Goal: Contribute content: Contribute content

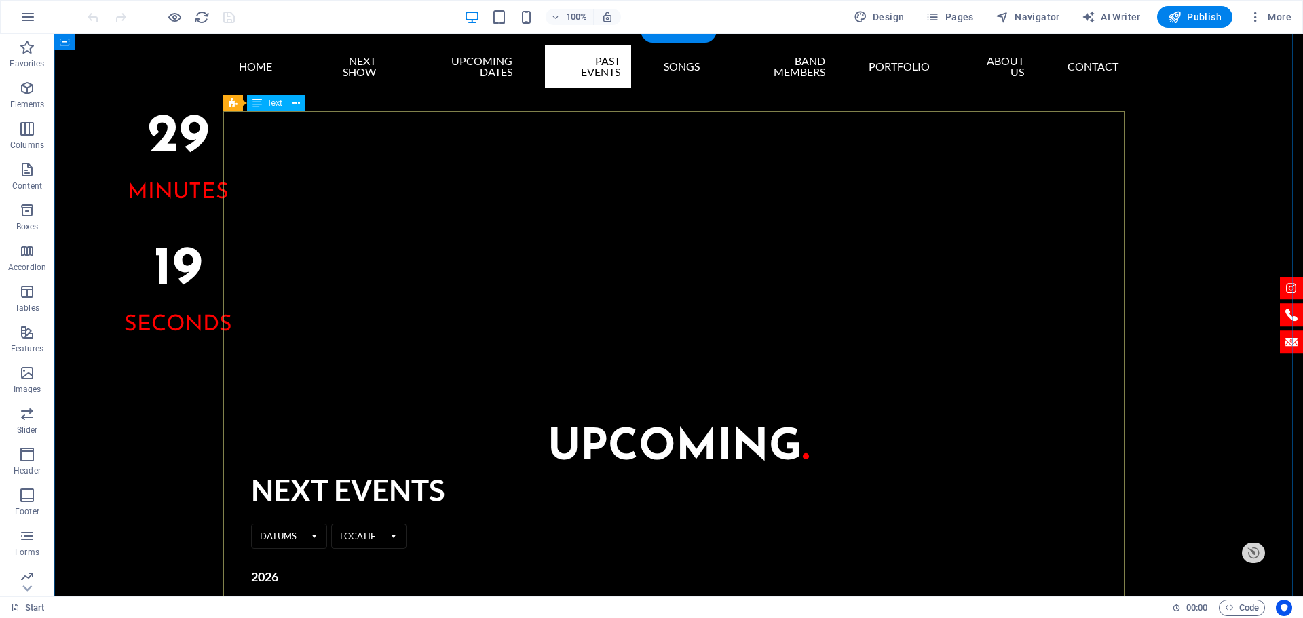
scroll to position [1356, 0]
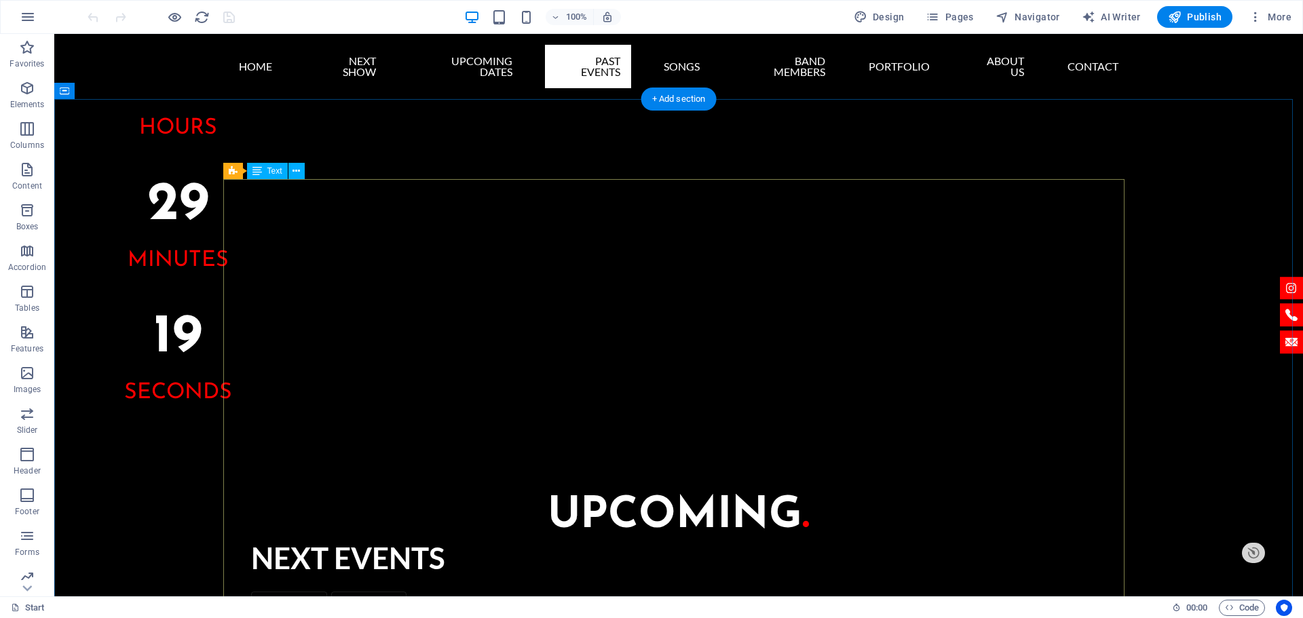
click at [237, 173] on icon at bounding box center [233, 171] width 9 height 16
click at [237, 173] on div "Preset" at bounding box center [247, 171] width 49 height 16
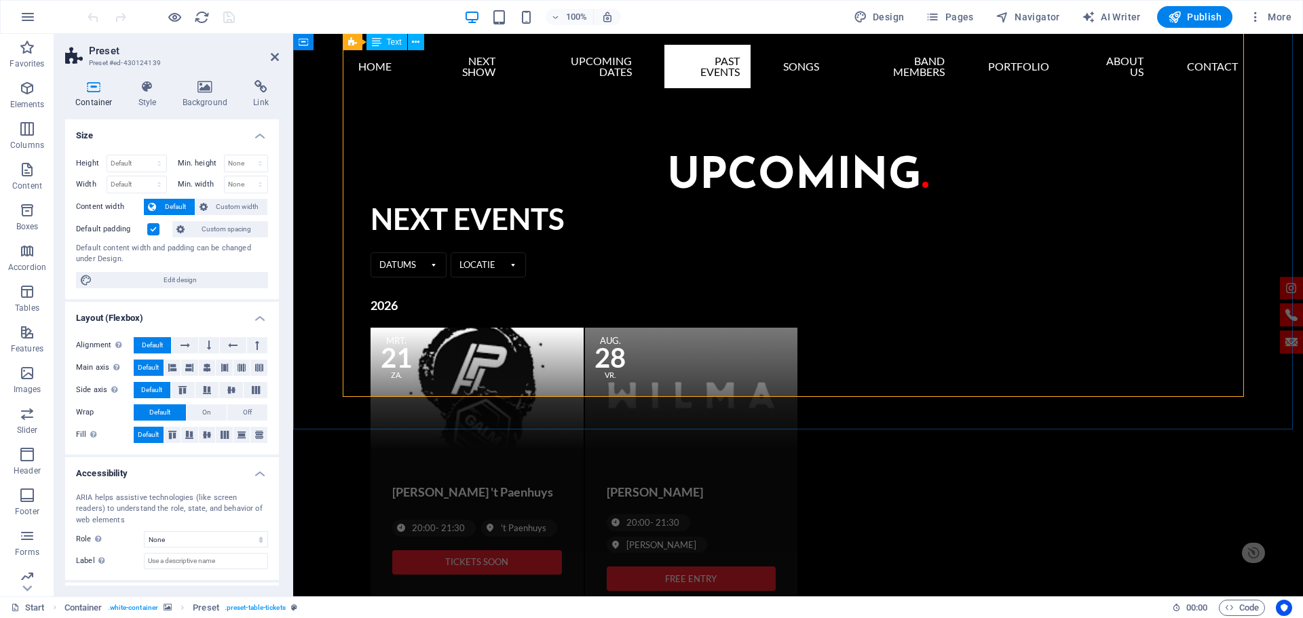
scroll to position [1423, 0]
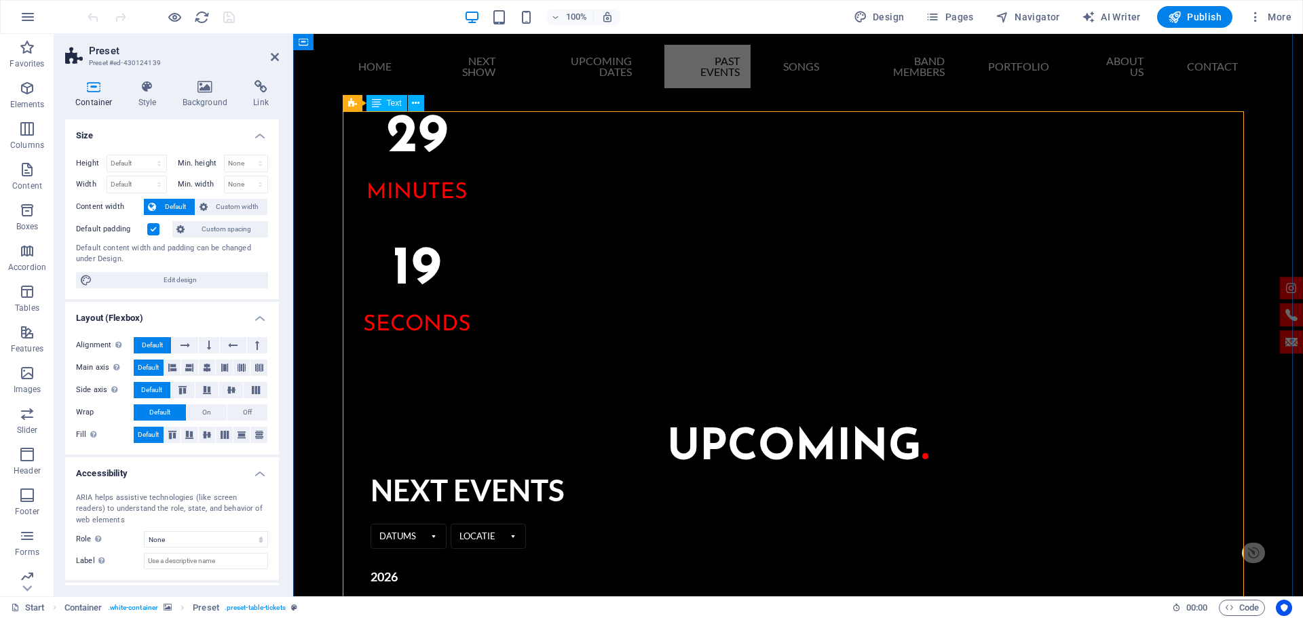
click at [376, 105] on icon at bounding box center [376, 103] width 9 height 16
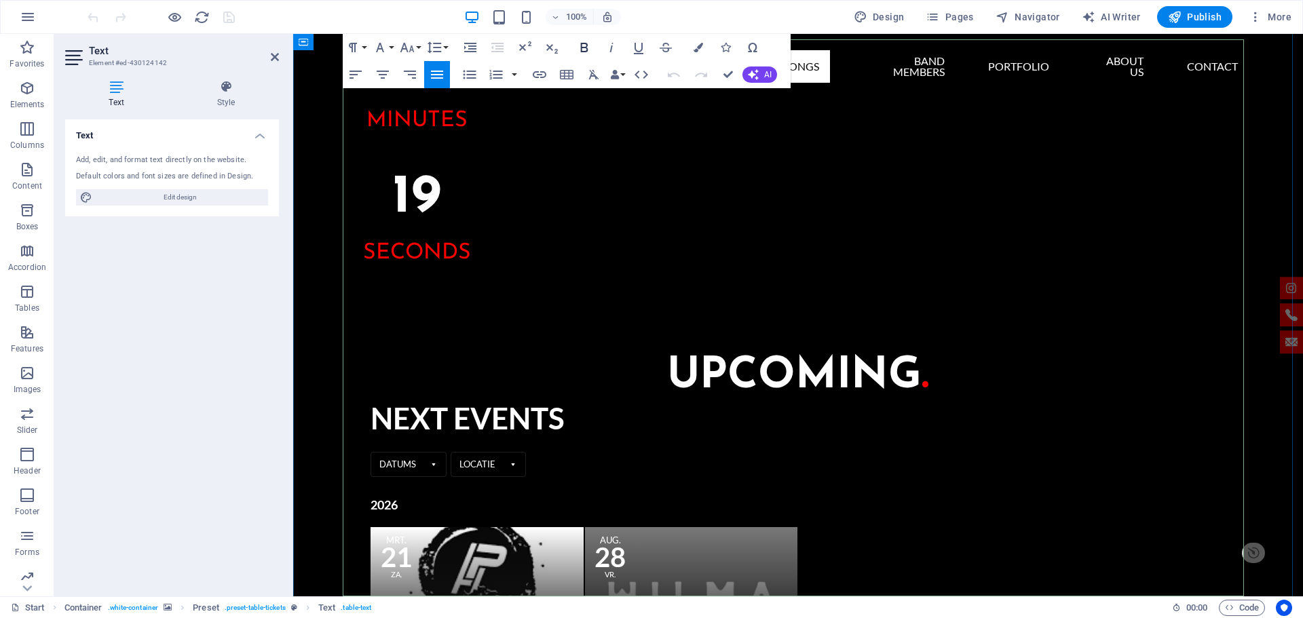
scroll to position [1631, 0]
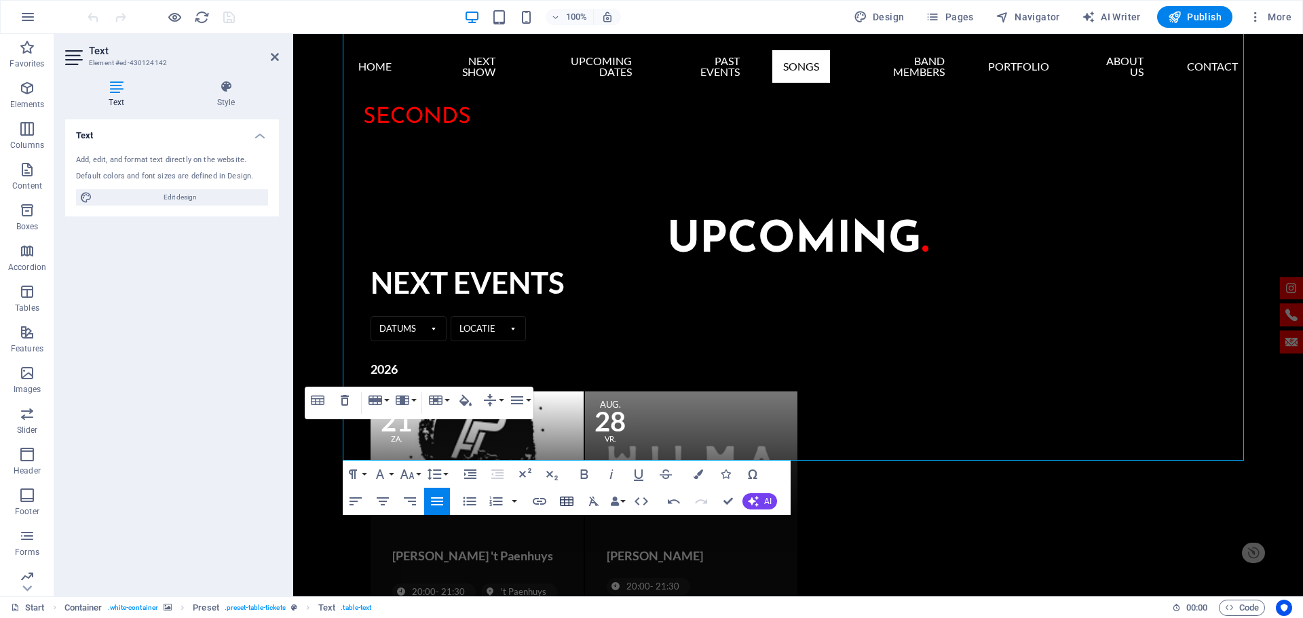
click at [560, 499] on icon "button" at bounding box center [567, 501] width 14 height 9
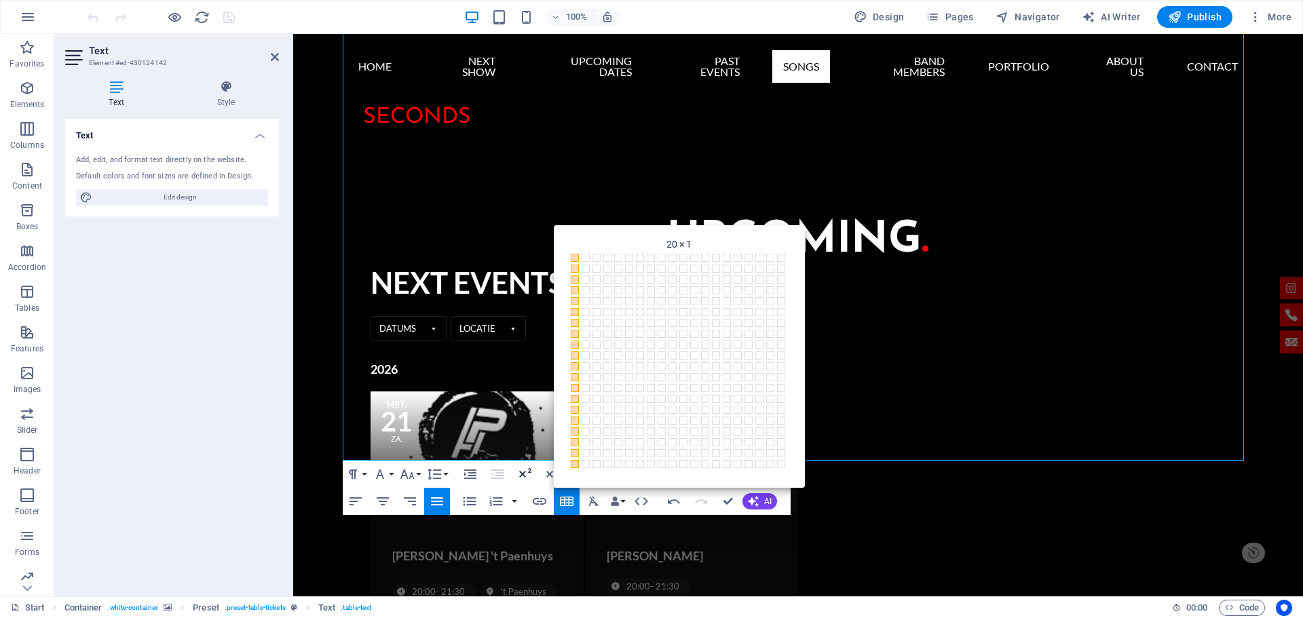
click at [537, 486] on button "Superscript" at bounding box center [525, 474] width 26 height 27
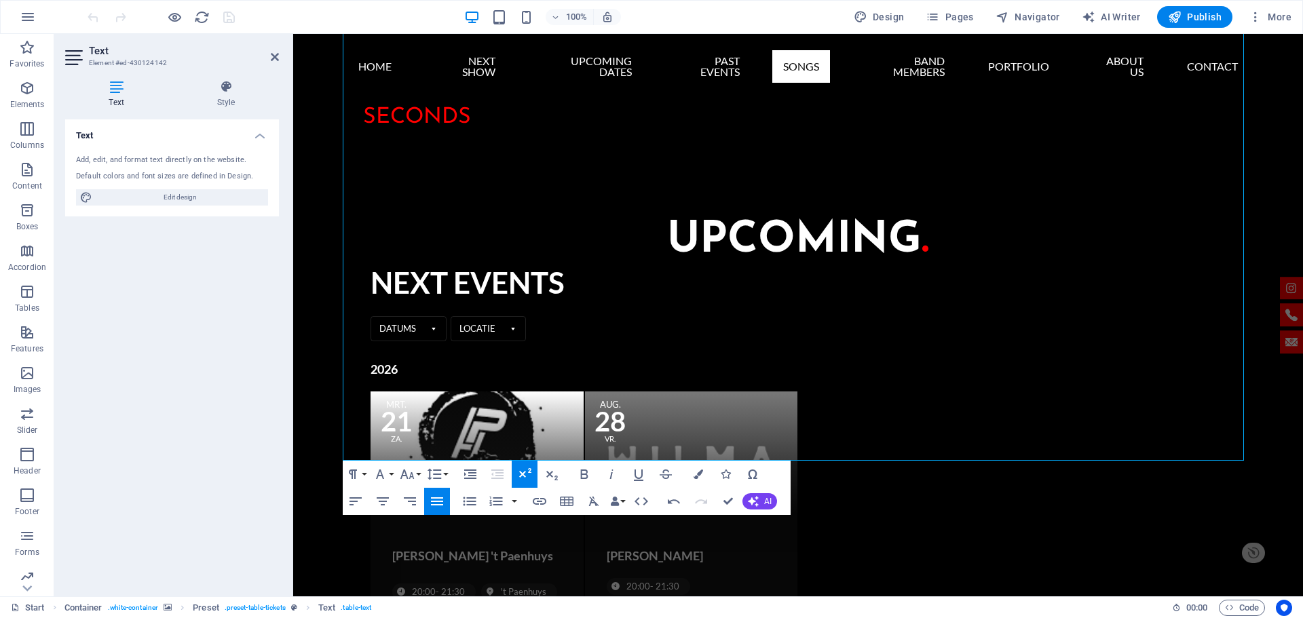
click at [537, 486] on button "Superscript" at bounding box center [525, 474] width 26 height 27
click at [569, 496] on icon "button" at bounding box center [566, 501] width 16 height 16
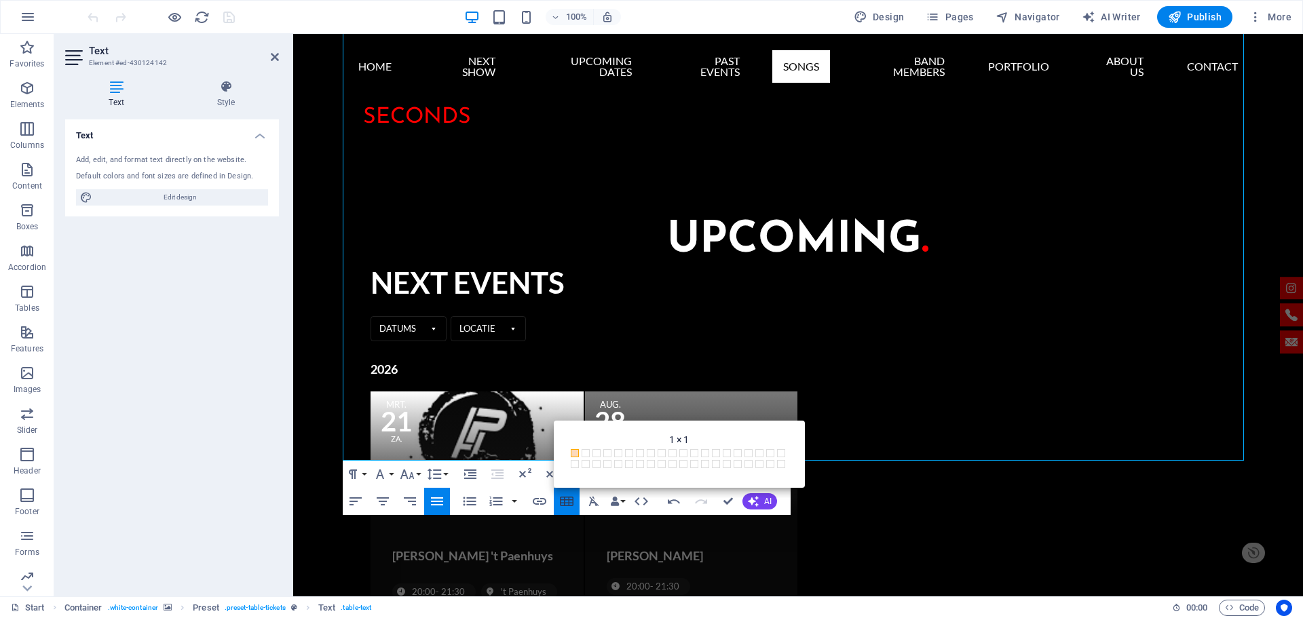
click at [569, 496] on icon "button" at bounding box center [566, 501] width 16 height 16
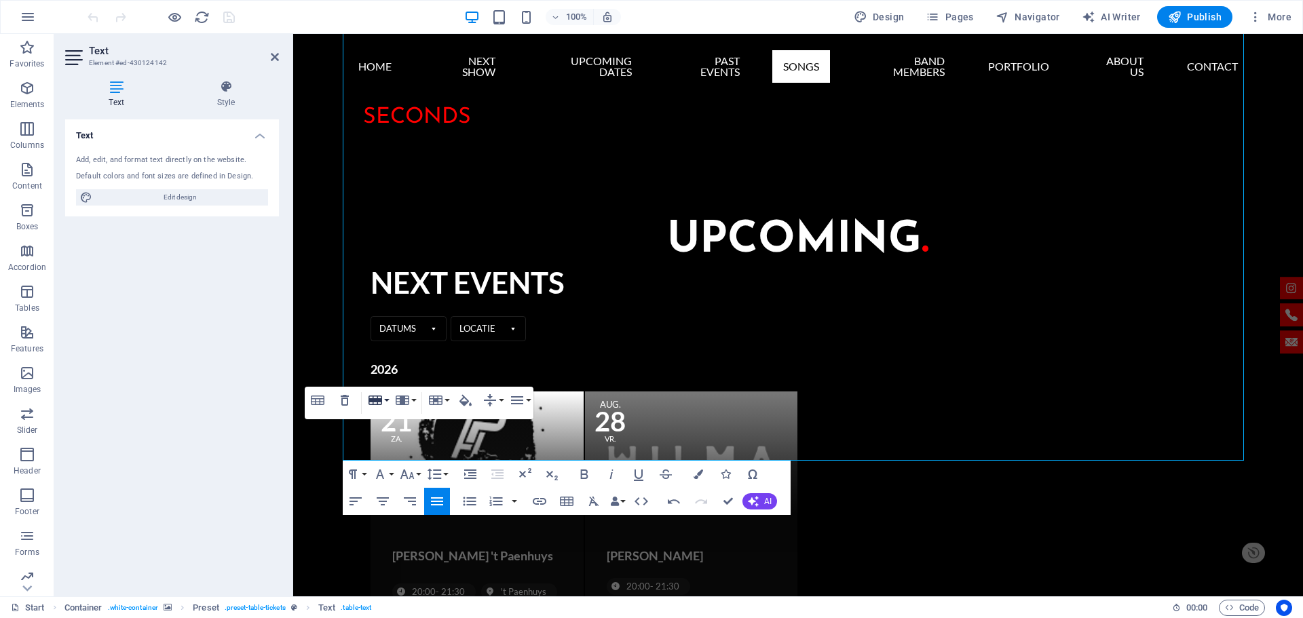
click at [385, 399] on button "Row" at bounding box center [378, 400] width 26 height 27
click at [396, 440] on link "Insert row below" at bounding box center [417, 447] width 104 height 20
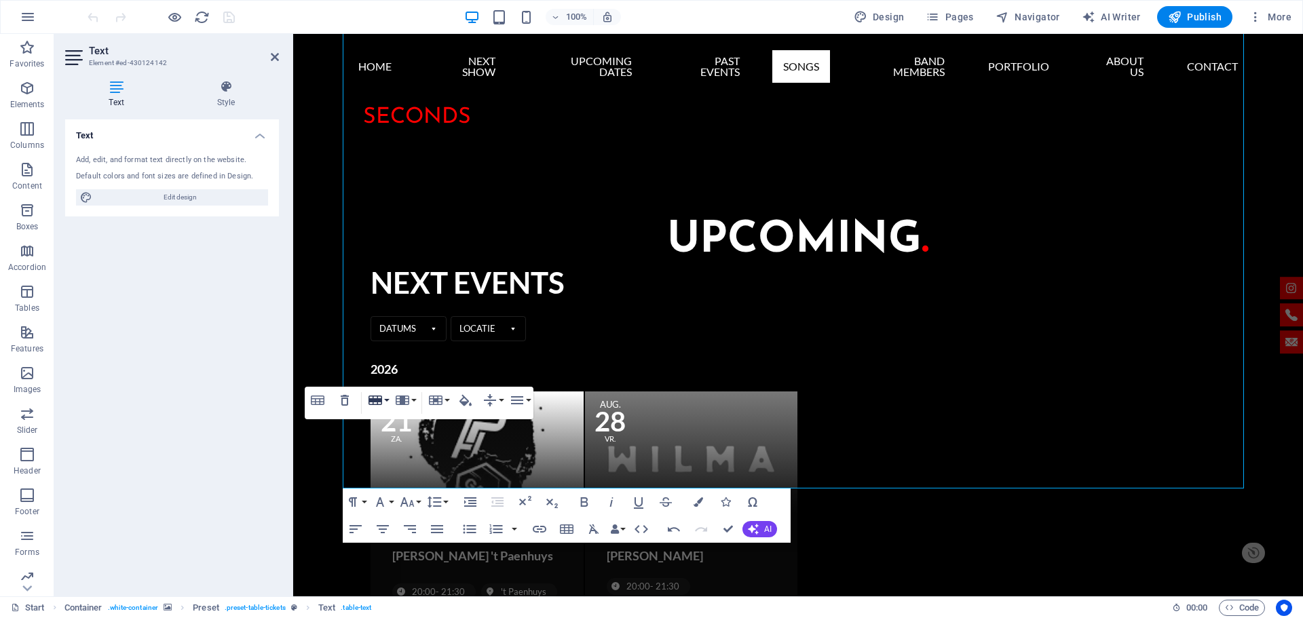
click at [386, 402] on button "Row" at bounding box center [378, 400] width 26 height 27
click at [394, 451] on link "Insert row below" at bounding box center [417, 447] width 104 height 20
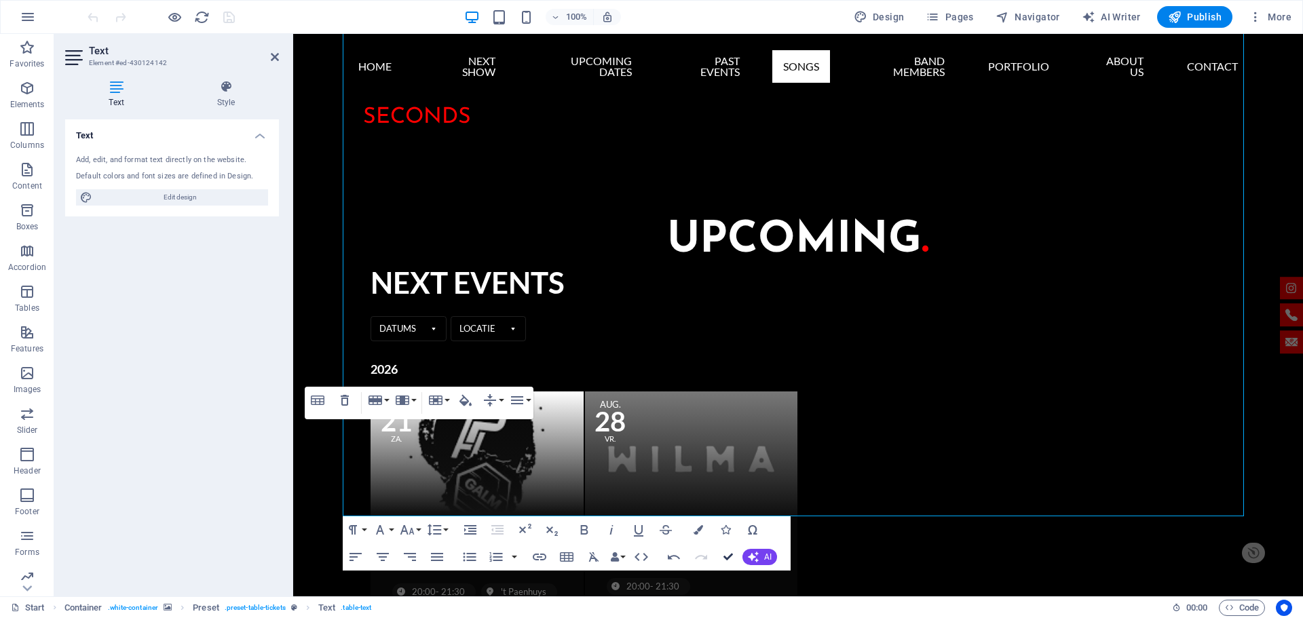
drag, startPoint x: 727, startPoint y: 559, endPoint x: 669, endPoint y: 523, distance: 68.5
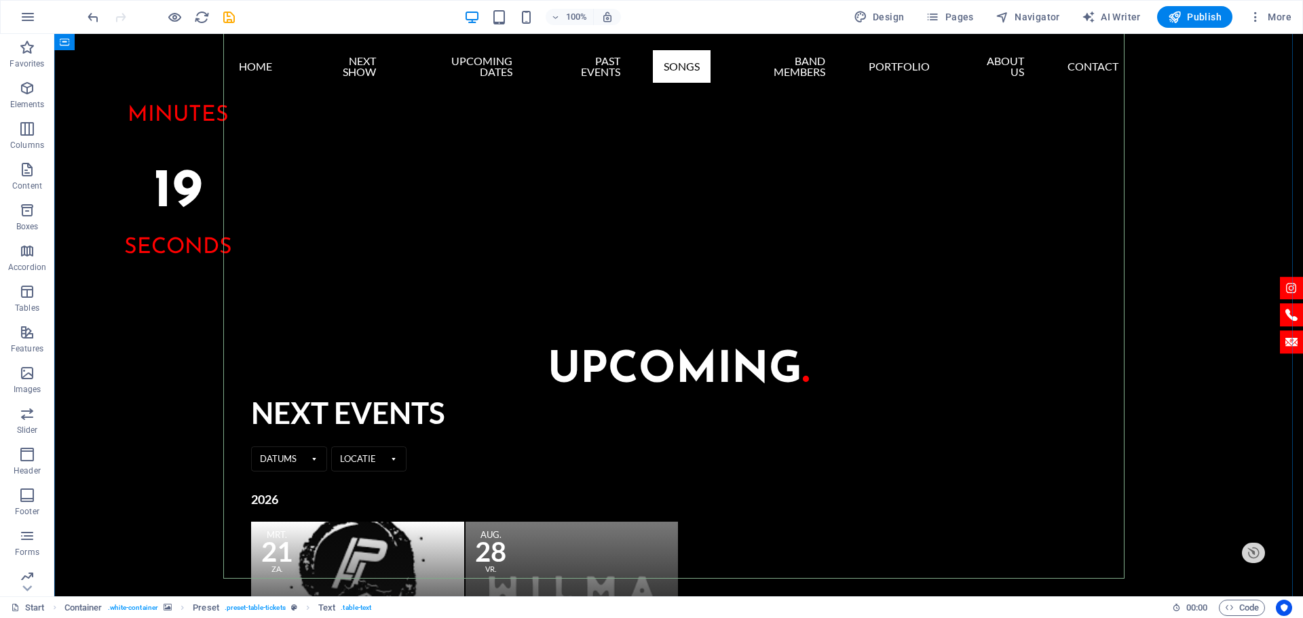
scroll to position [1637, 0]
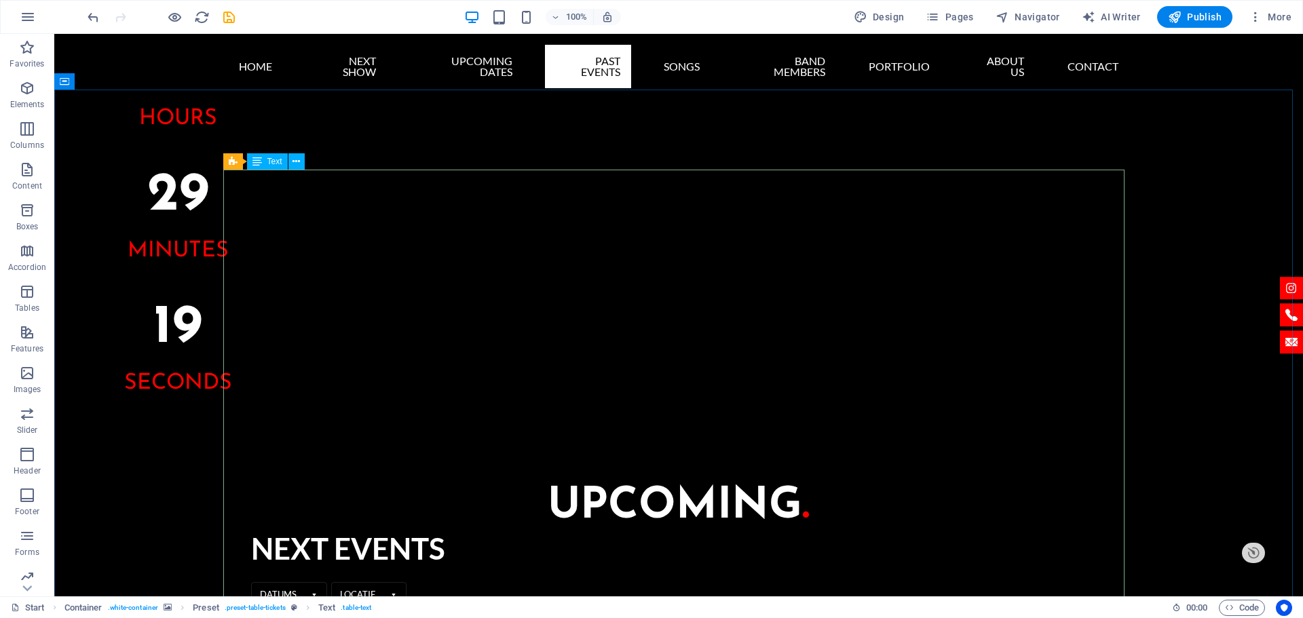
click at [261, 166] on icon at bounding box center [256, 161] width 9 height 16
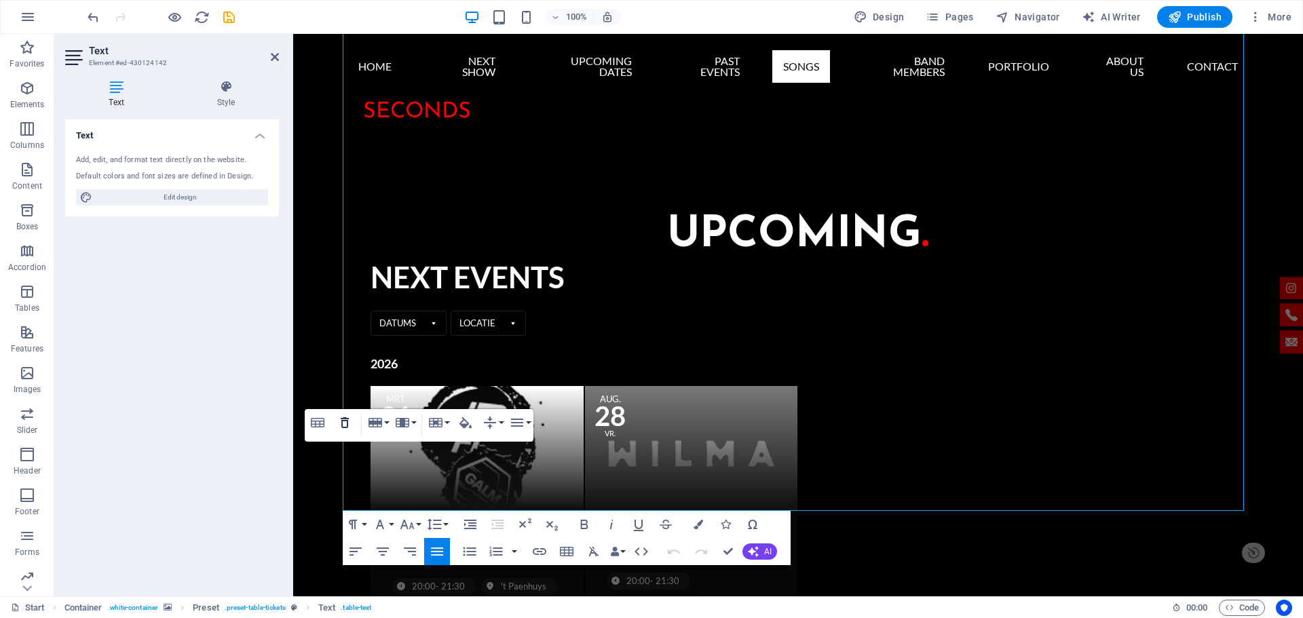
click at [347, 427] on icon "button" at bounding box center [345, 422] width 8 height 11
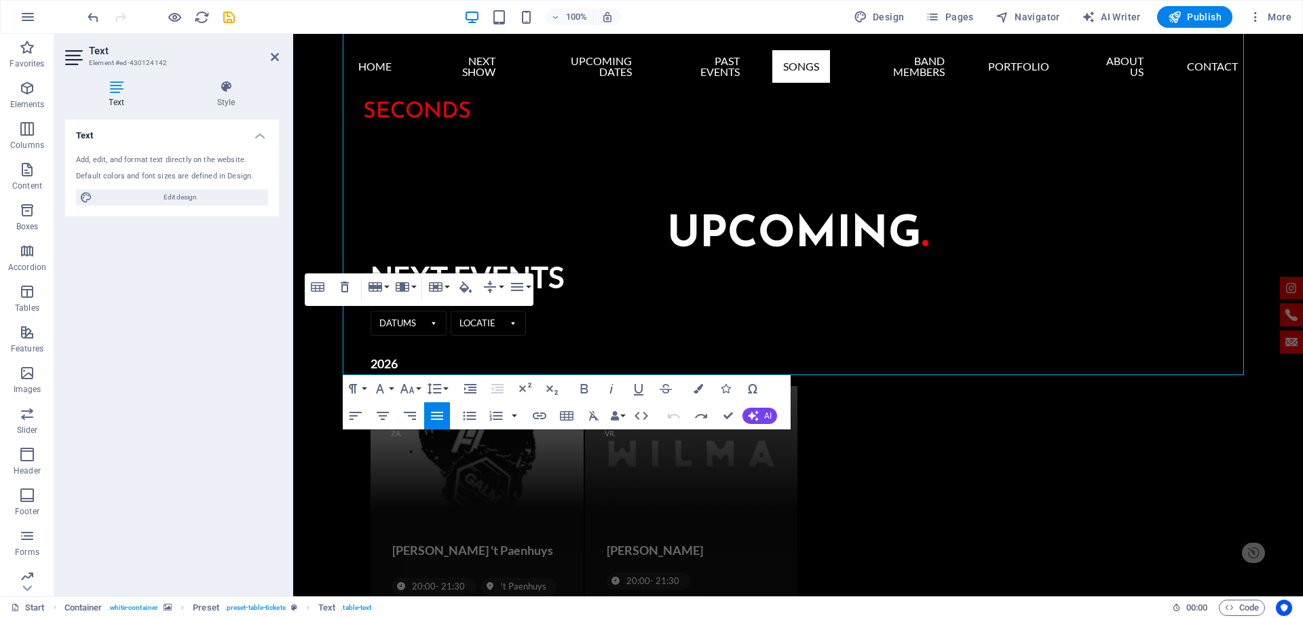
scroll to position [1772, 0]
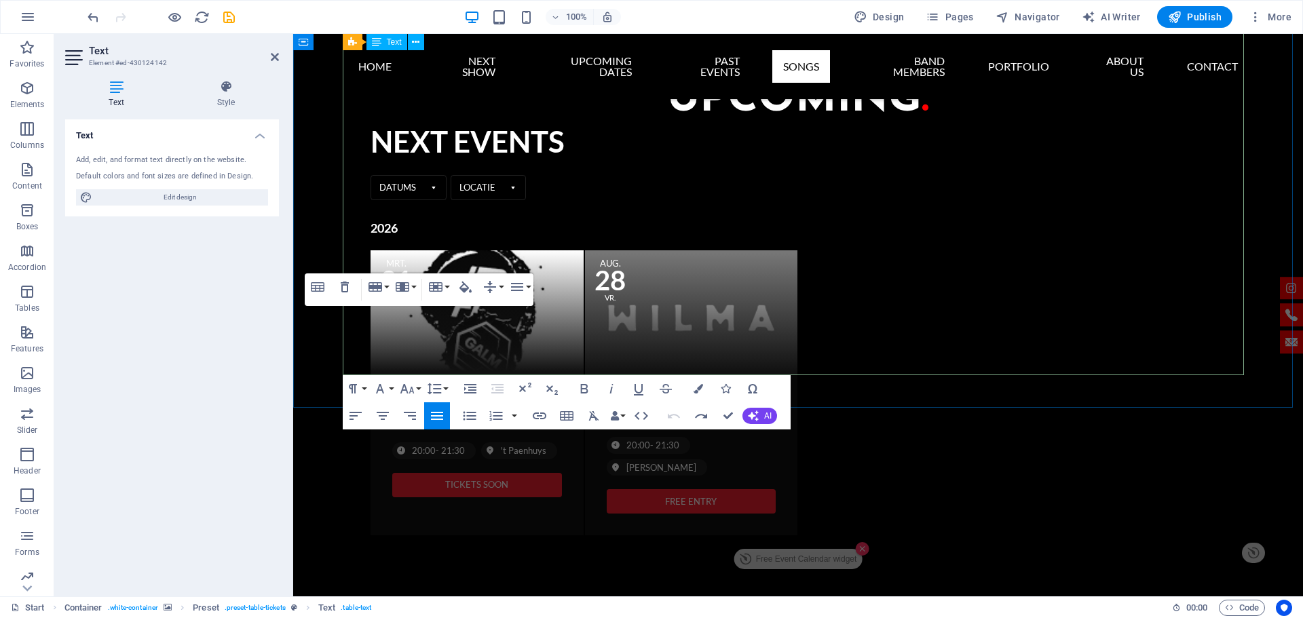
click at [378, 283] on icon "button" at bounding box center [375, 286] width 14 height 9
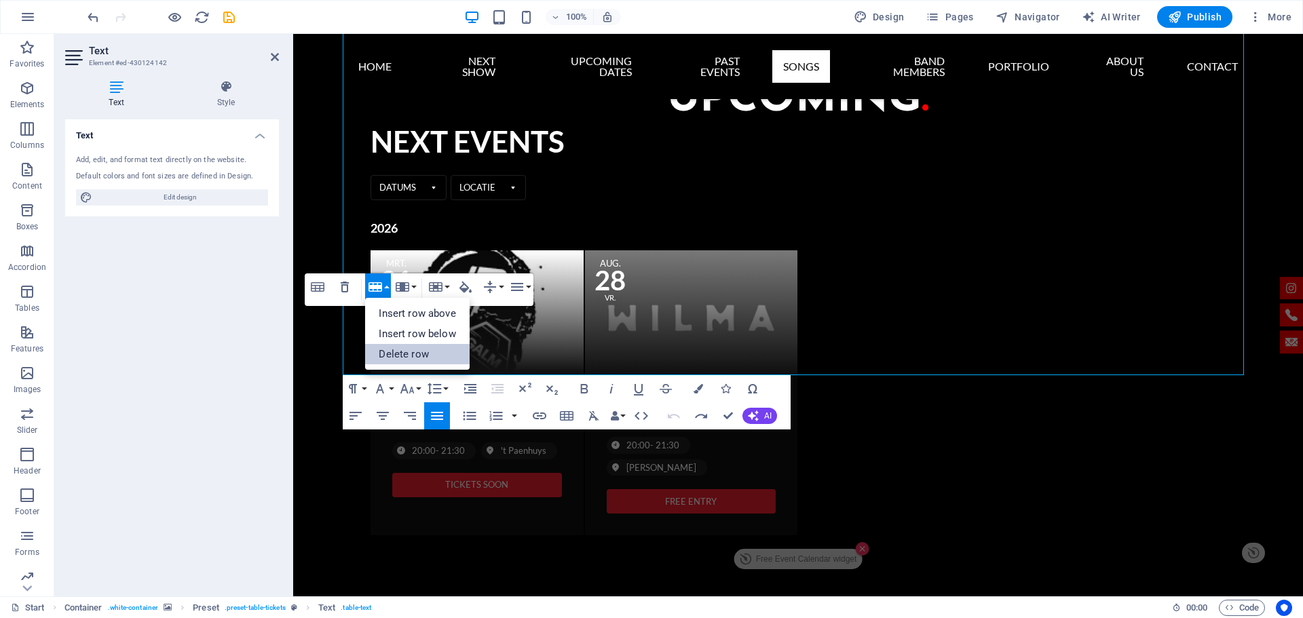
click at [384, 349] on link "Delete row" at bounding box center [417, 354] width 104 height 20
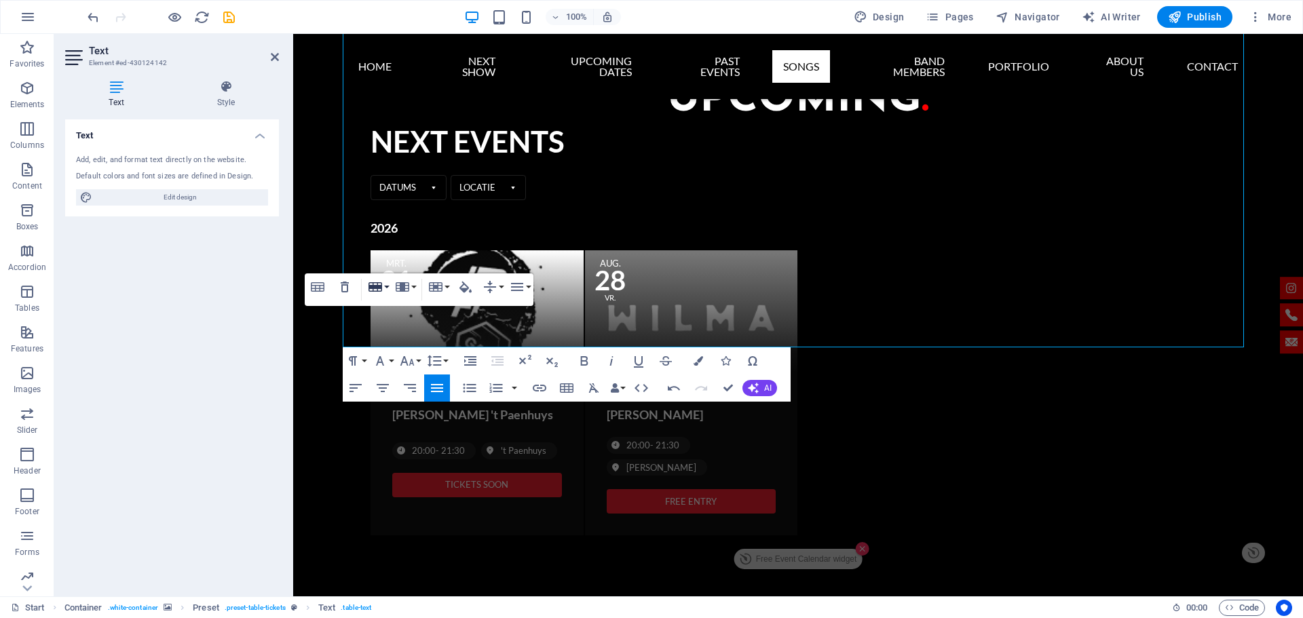
click at [387, 288] on button "Row" at bounding box center [378, 286] width 26 height 27
click at [390, 348] on link "Delete row" at bounding box center [417, 354] width 104 height 20
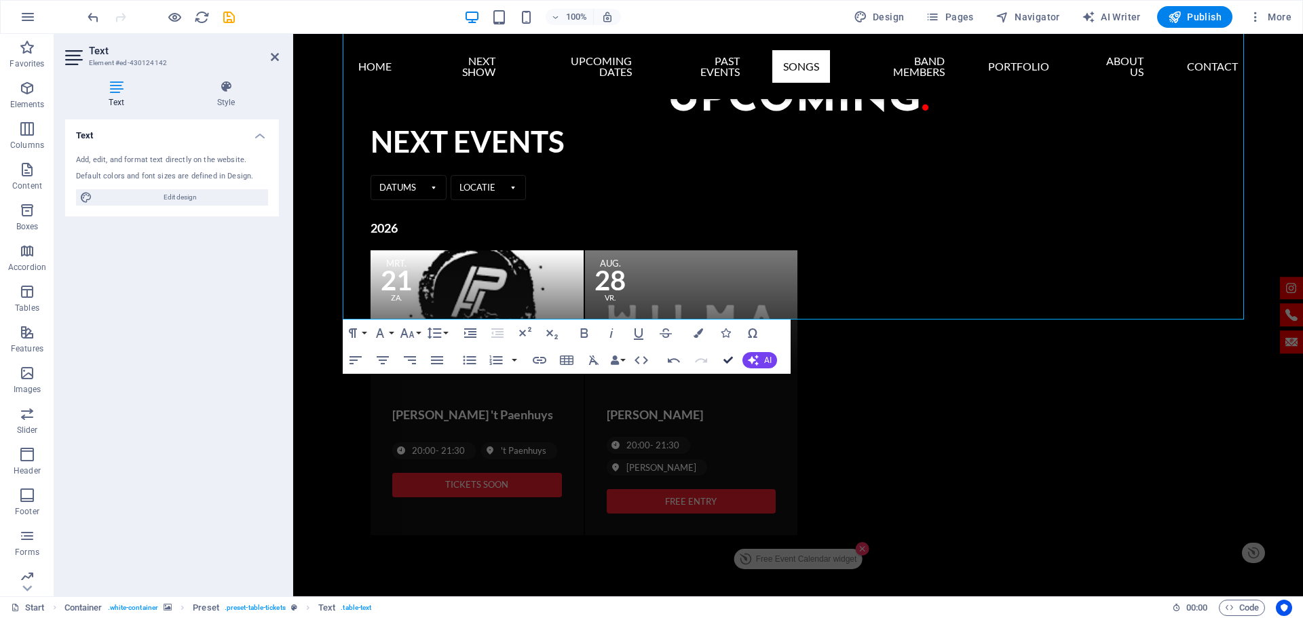
drag, startPoint x: 728, startPoint y: 358, endPoint x: 625, endPoint y: 337, distance: 105.3
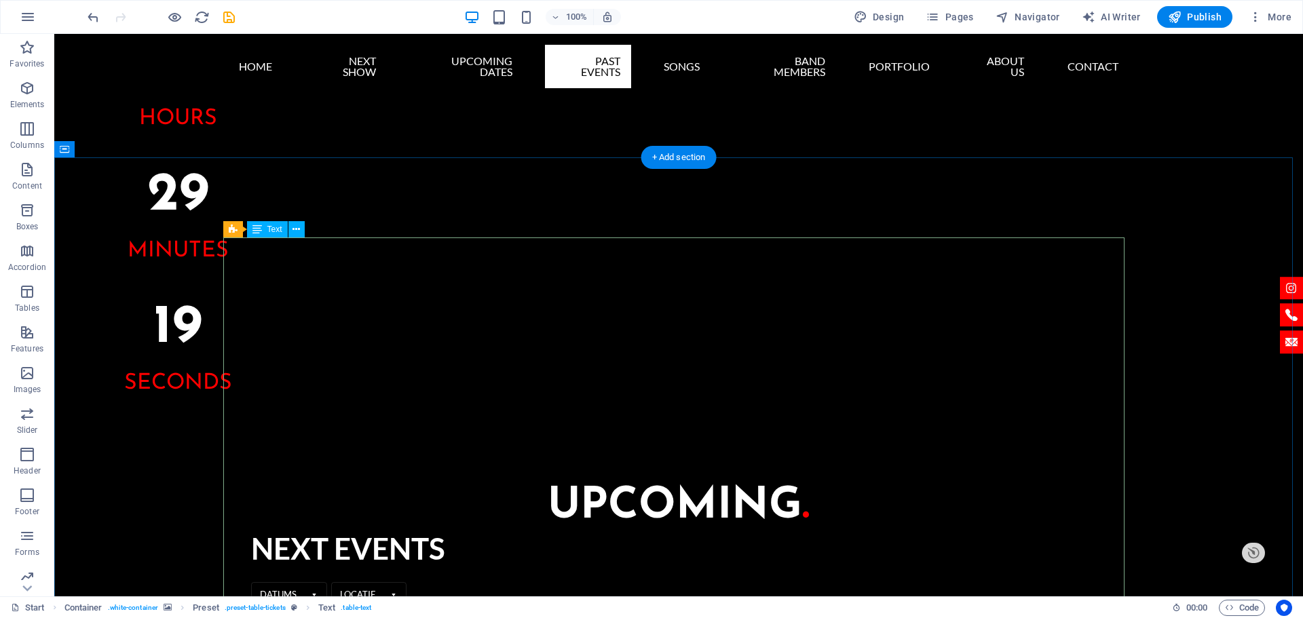
scroll to position [1229, 0]
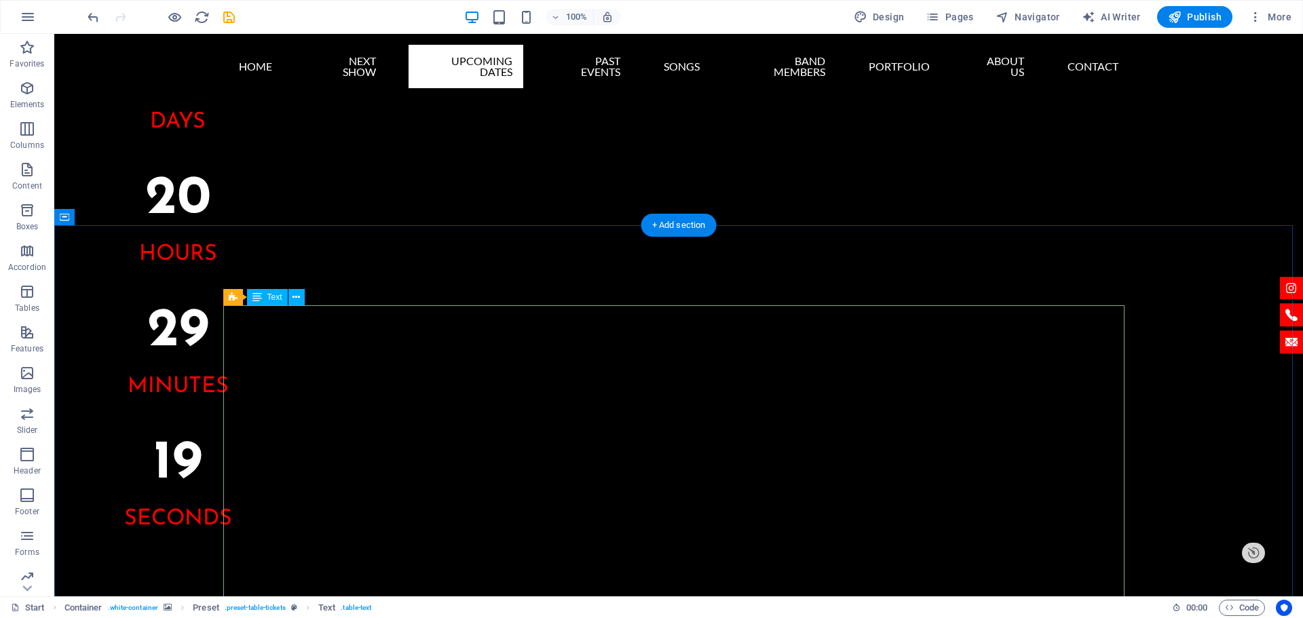
click at [272, 300] on span "Text" at bounding box center [274, 297] width 15 height 8
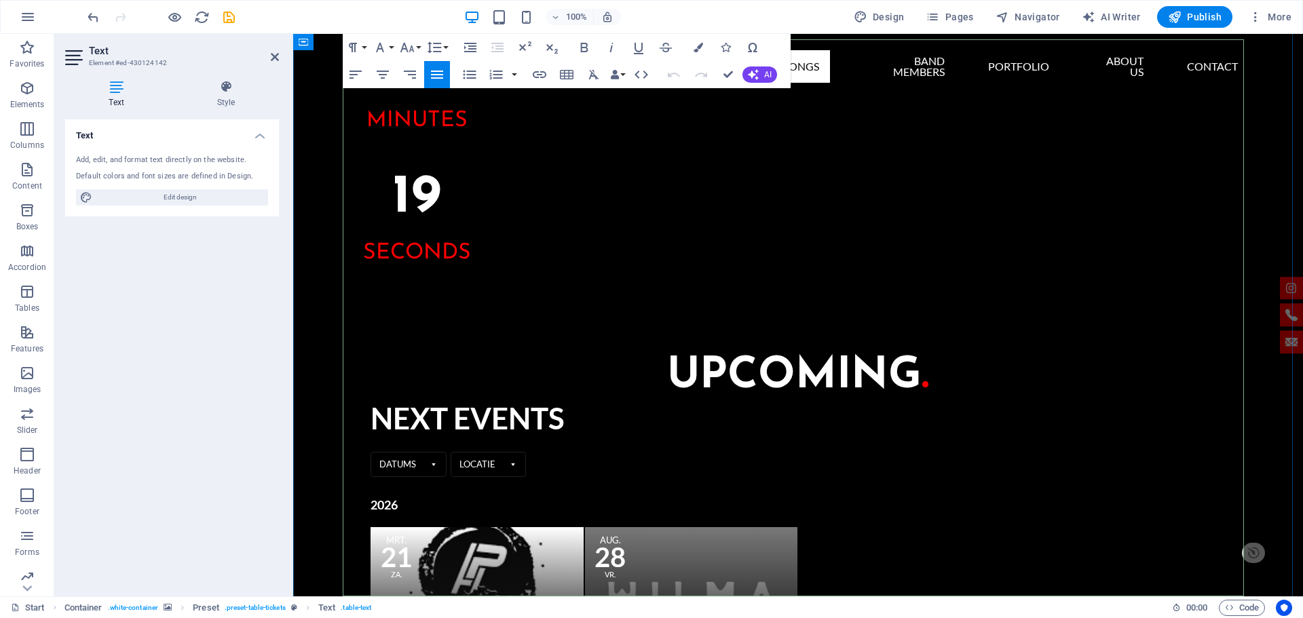
scroll to position [1156, 0]
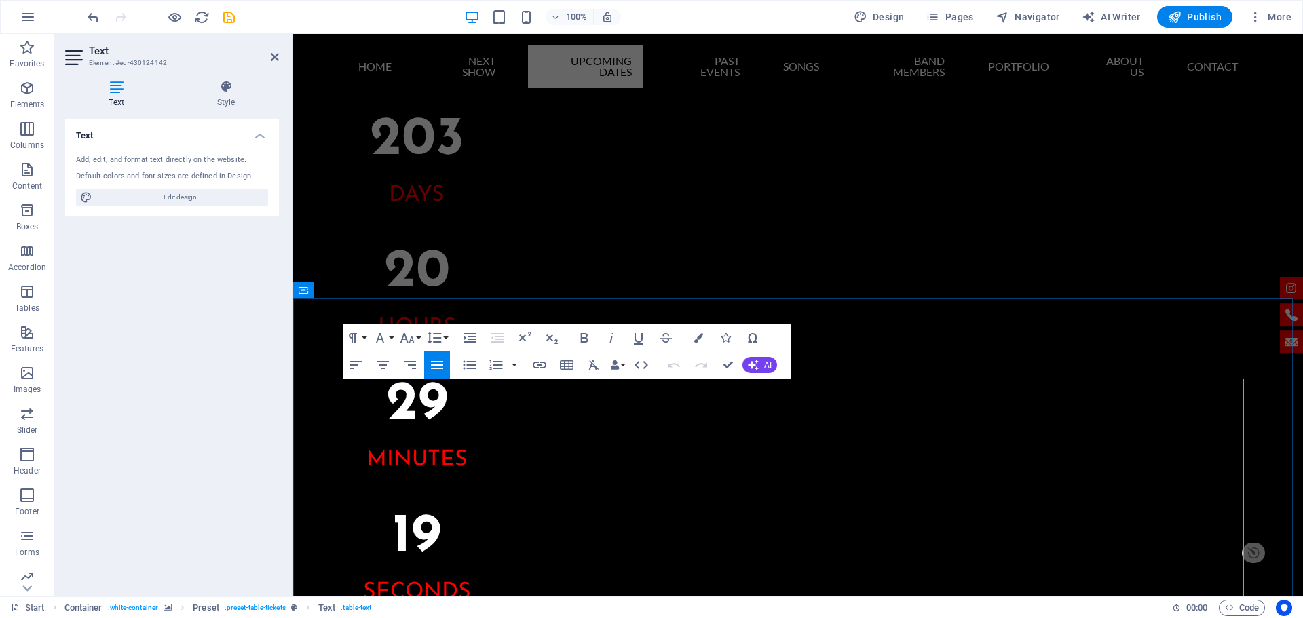
click at [385, 346] on button "Row" at bounding box center [378, 346] width 26 height 27
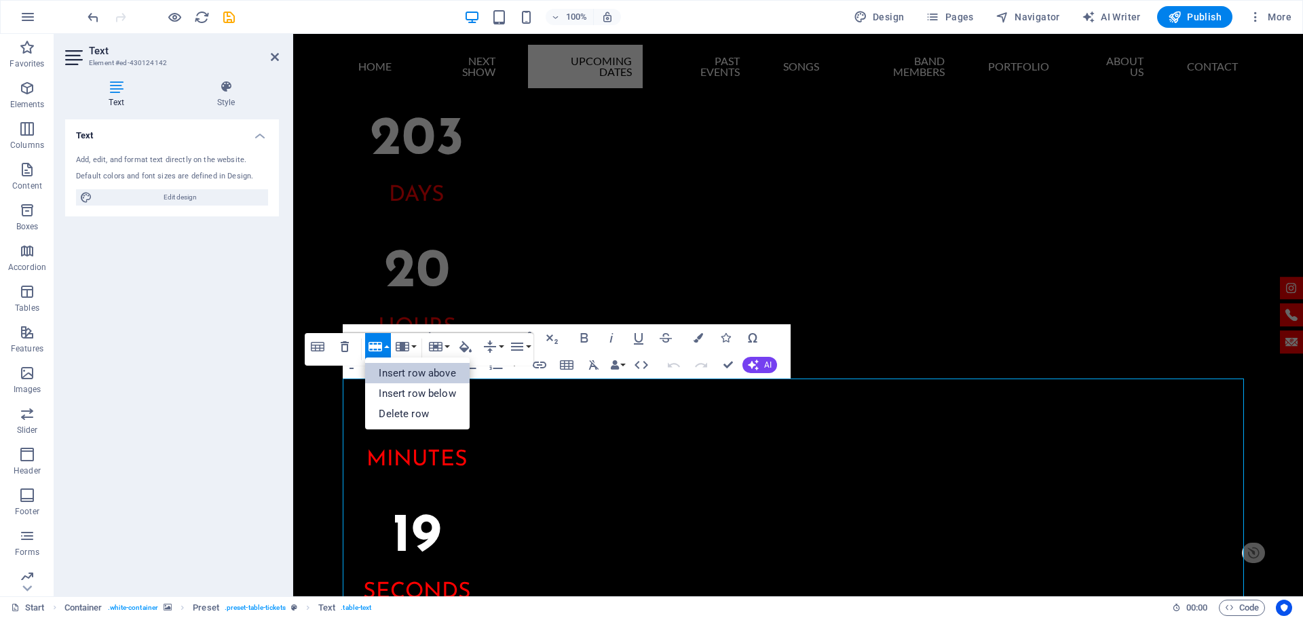
click at [389, 365] on link "Insert row above" at bounding box center [417, 373] width 104 height 20
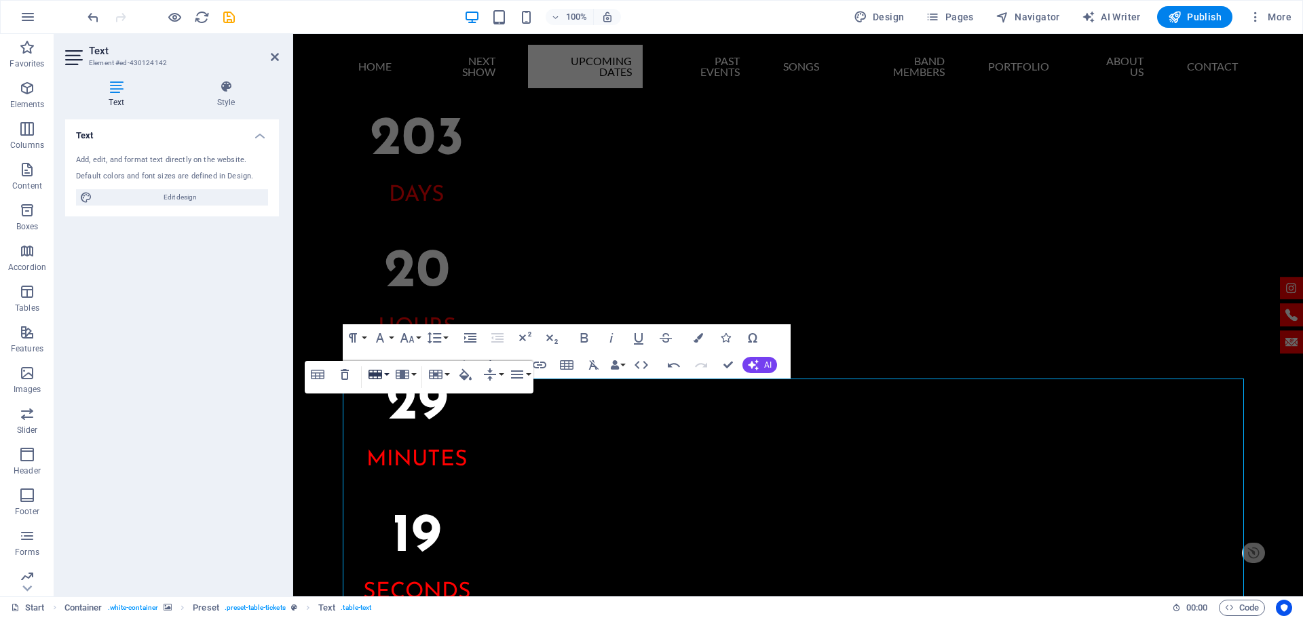
click at [389, 373] on button "Row" at bounding box center [378, 374] width 26 height 27
click at [410, 395] on link "Insert row above" at bounding box center [417, 401] width 104 height 20
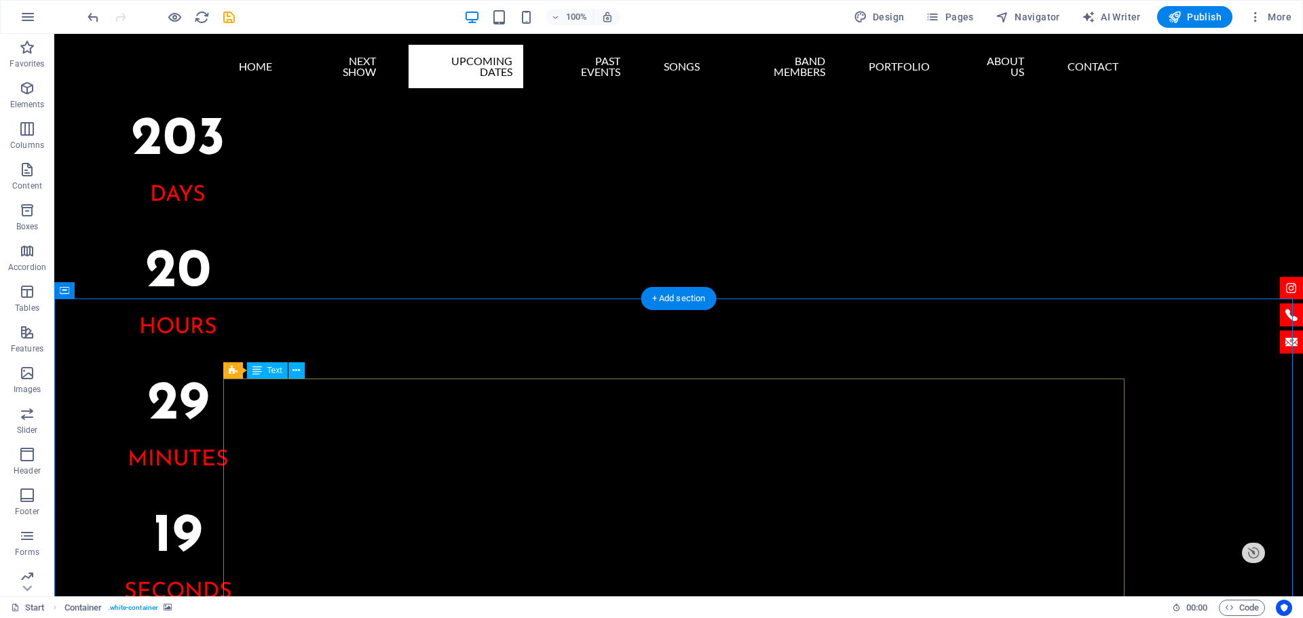
scroll to position [1224, 0]
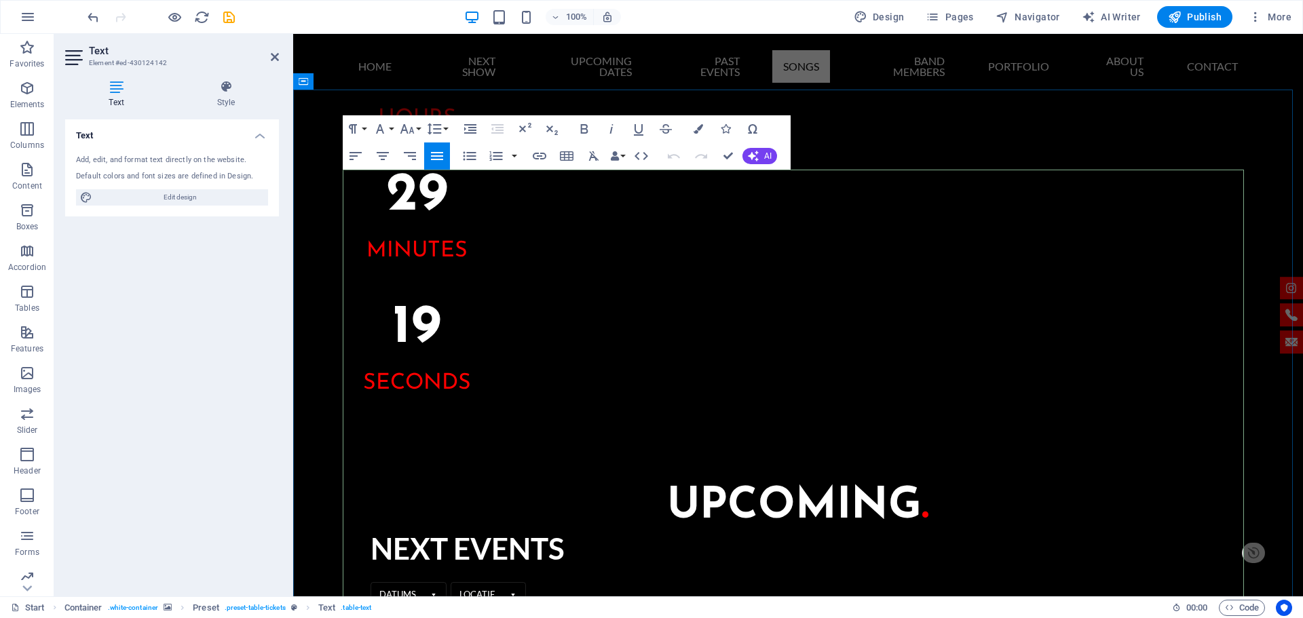
scroll to position [1162, 0]
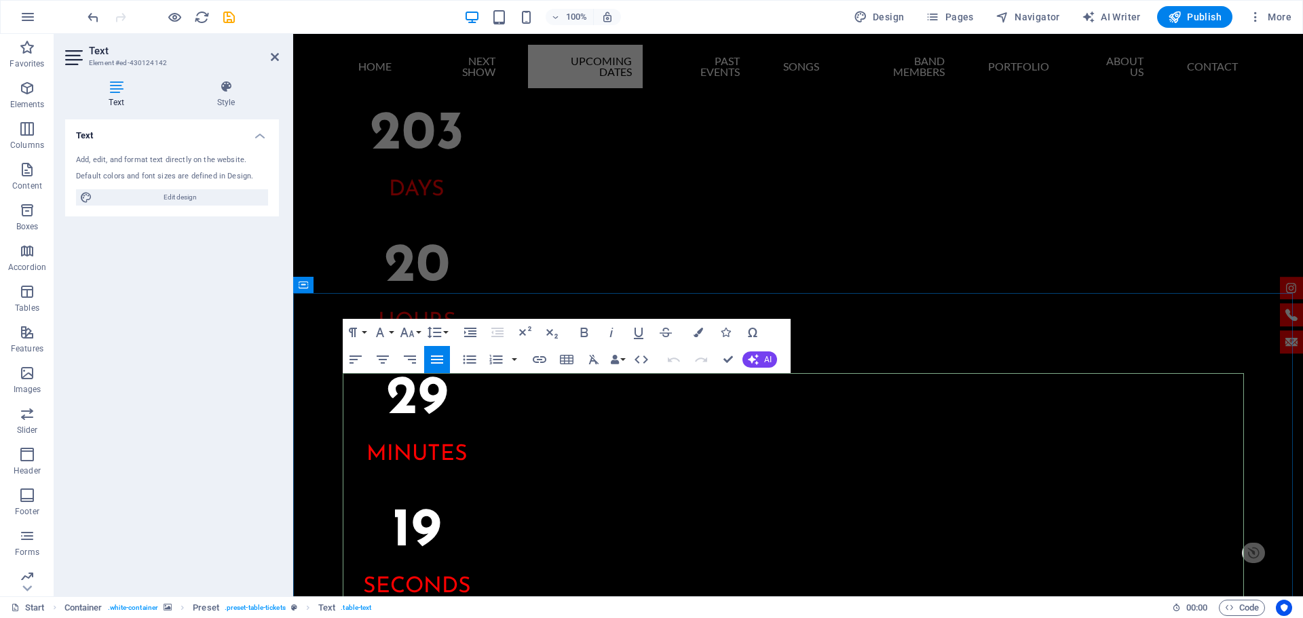
click at [374, 335] on icon "button" at bounding box center [375, 341] width 16 height 16
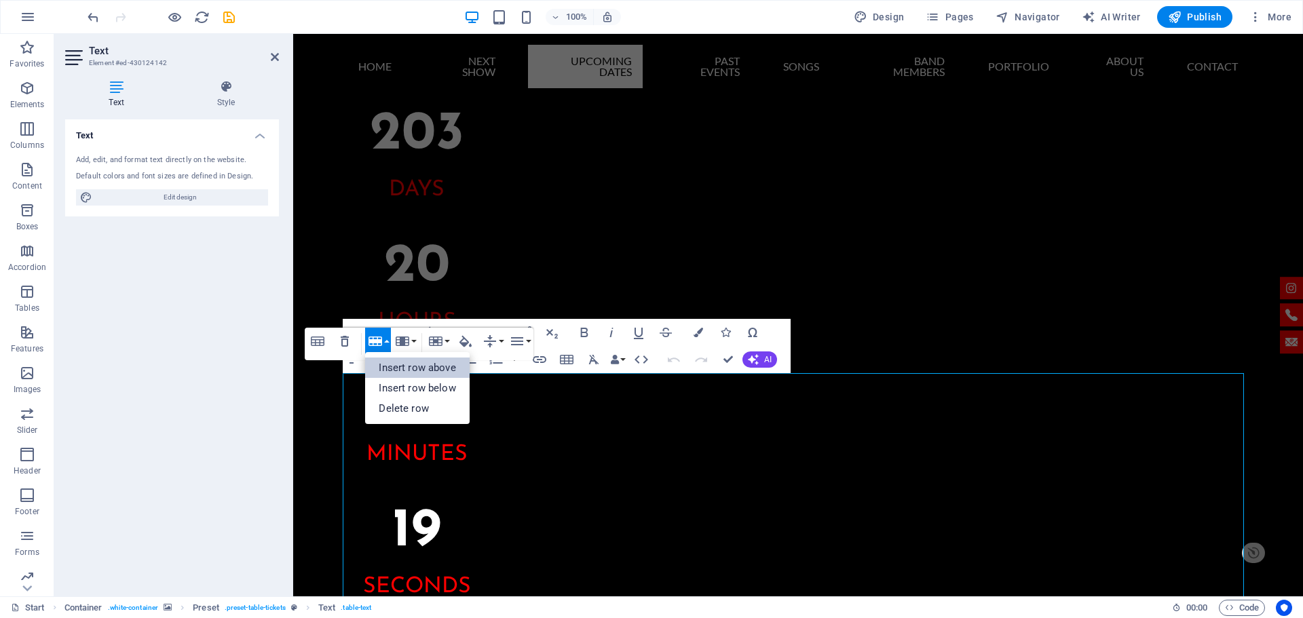
click at [393, 362] on link "Insert row above" at bounding box center [417, 368] width 104 height 20
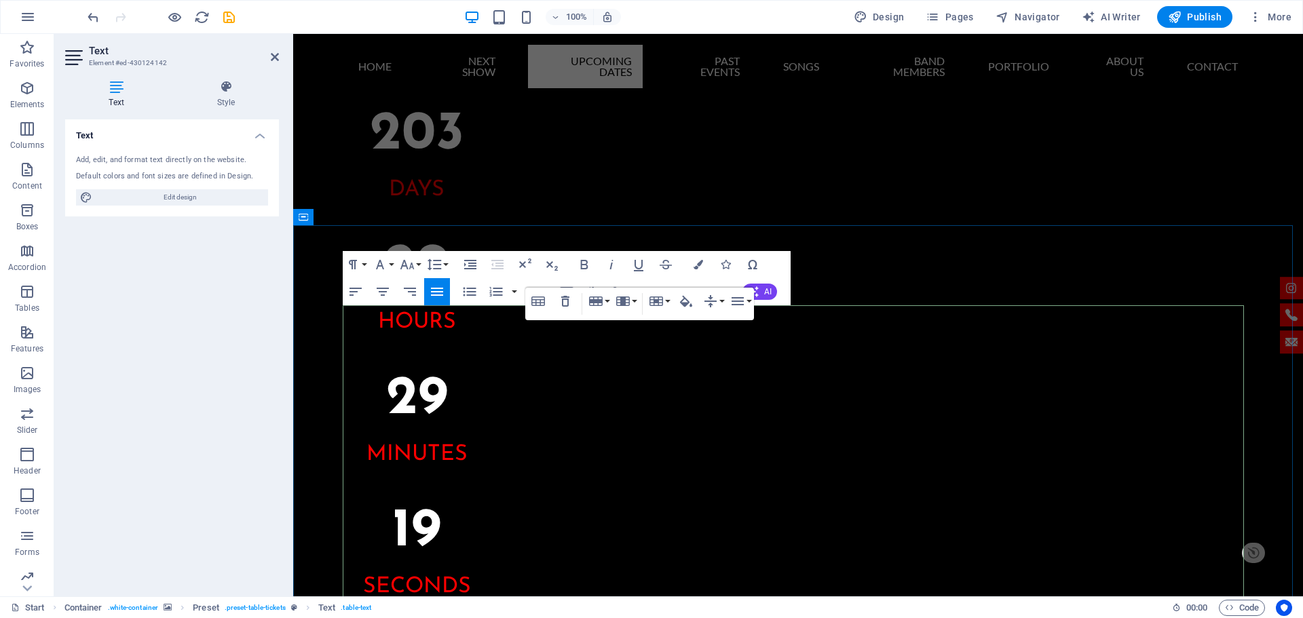
scroll to position [1229, 0]
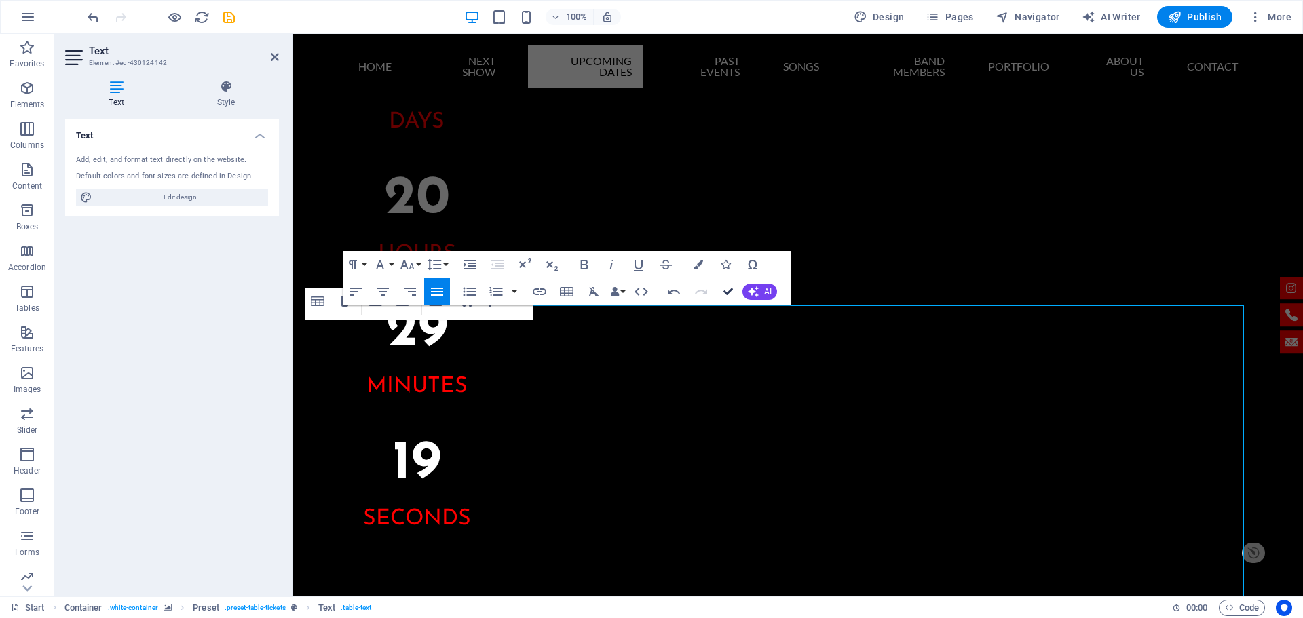
drag, startPoint x: 669, startPoint y: 256, endPoint x: 723, endPoint y: 290, distance: 64.0
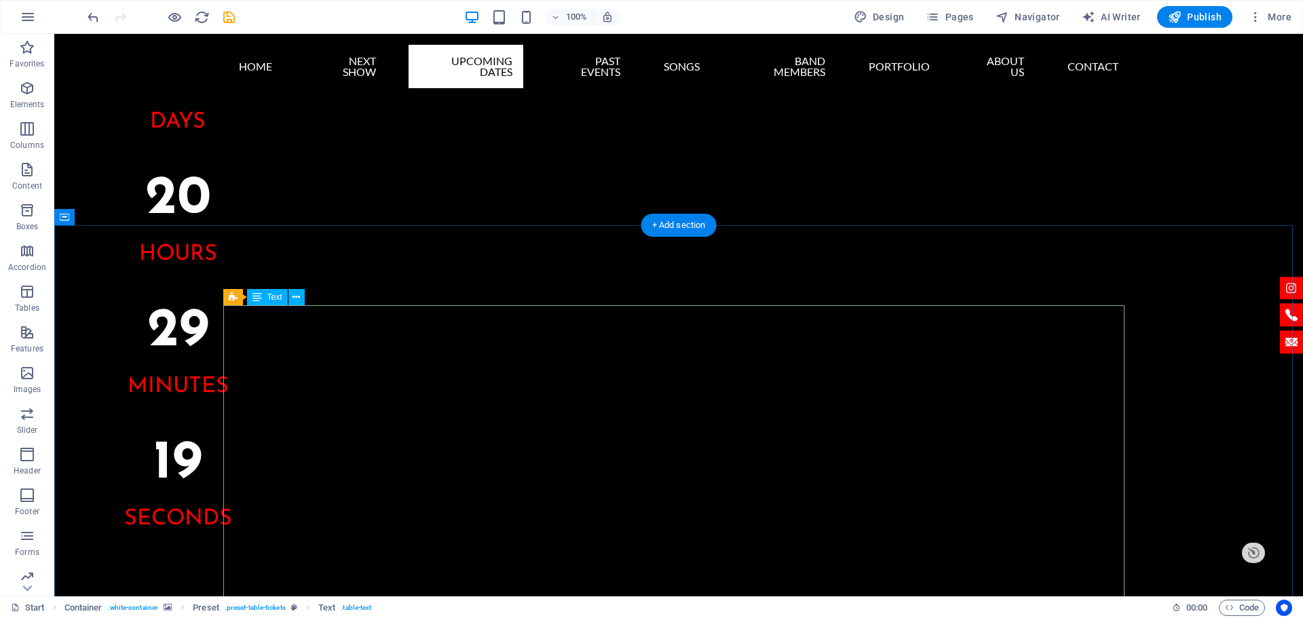
scroll to position [1365, 0]
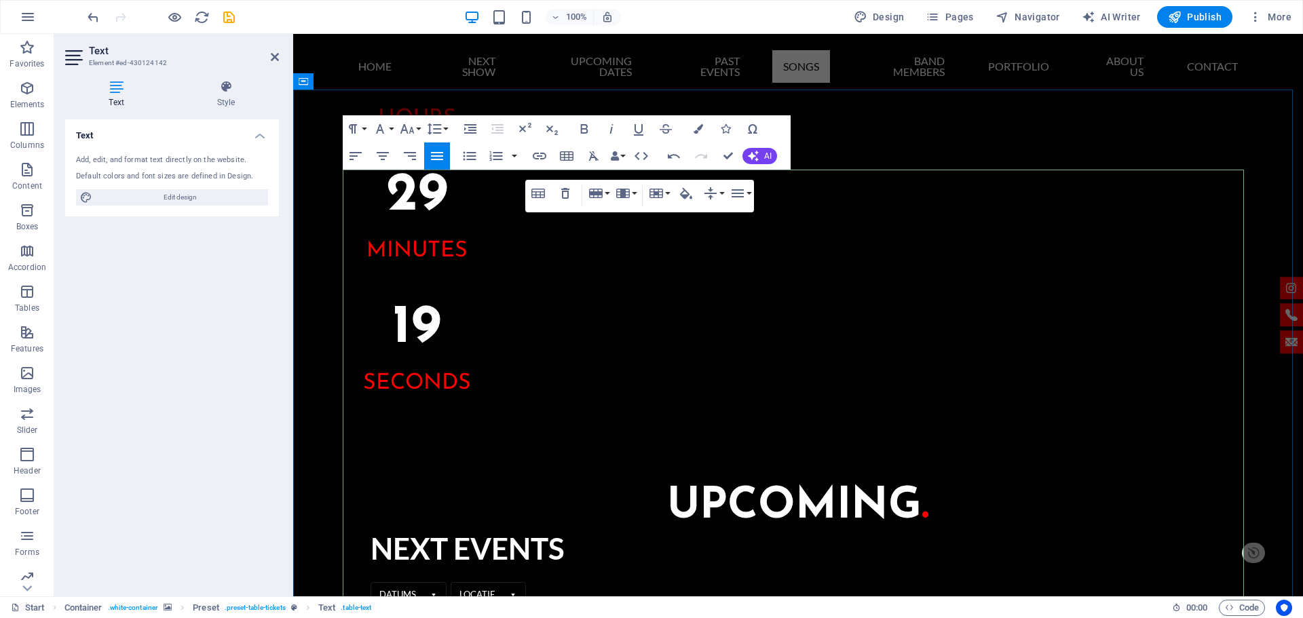
scroll to position [0, 5]
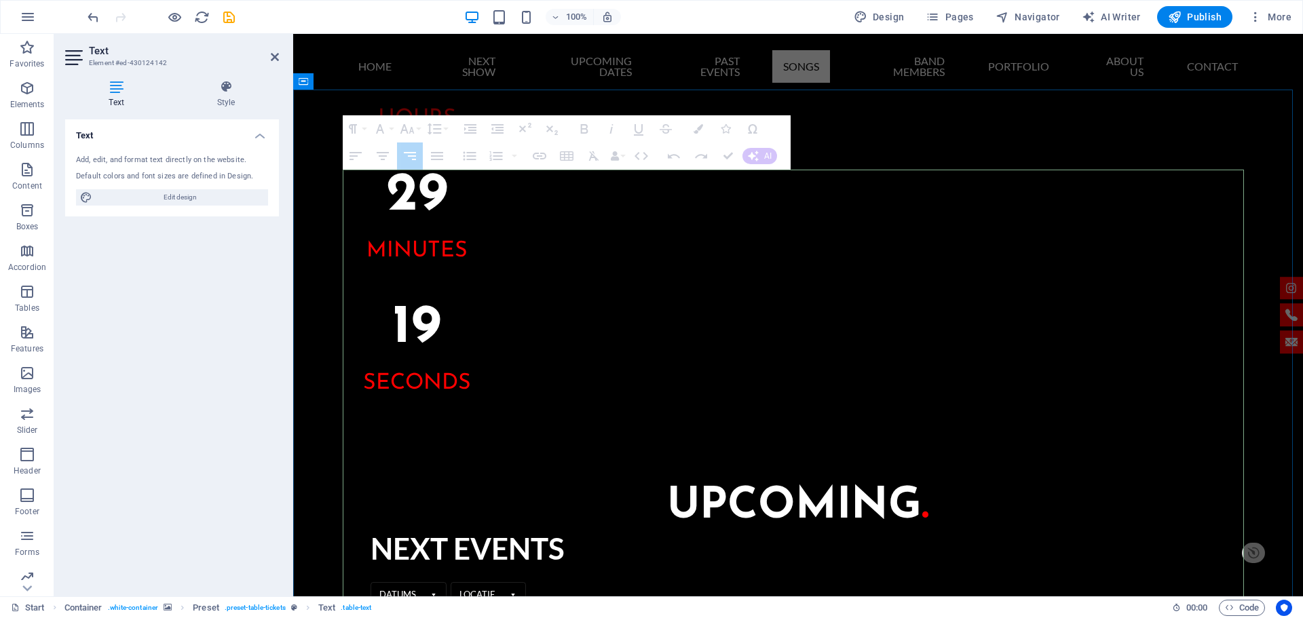
drag, startPoint x: 624, startPoint y: 250, endPoint x: 505, endPoint y: 242, distance: 119.0
drag, startPoint x: 601, startPoint y: 240, endPoint x: 501, endPoint y: 244, distance: 100.5
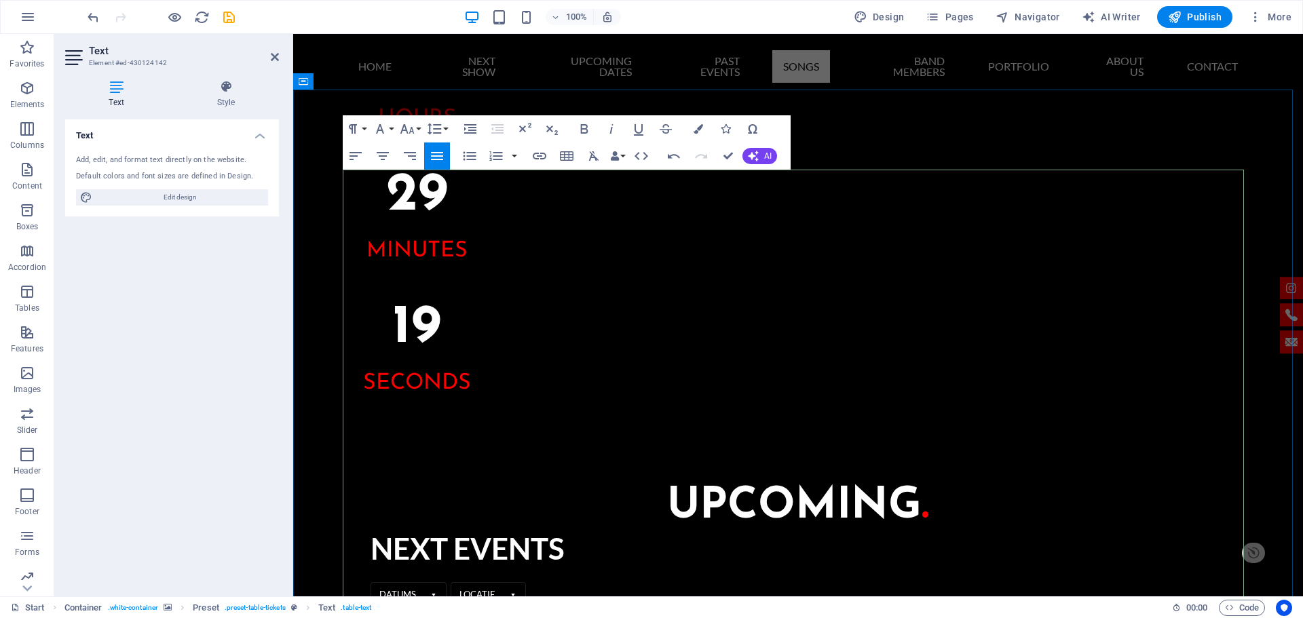
drag, startPoint x: 865, startPoint y: 244, endPoint x: 790, endPoint y: 248, distance: 75.4
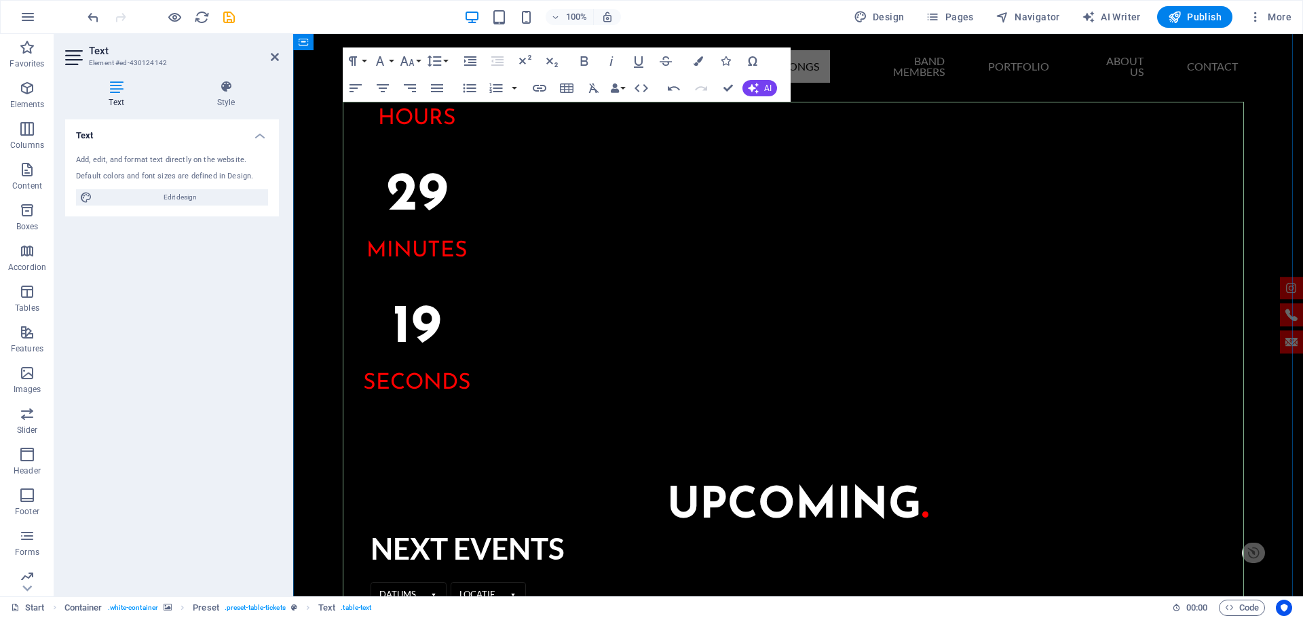
scroll to position [1297, 0]
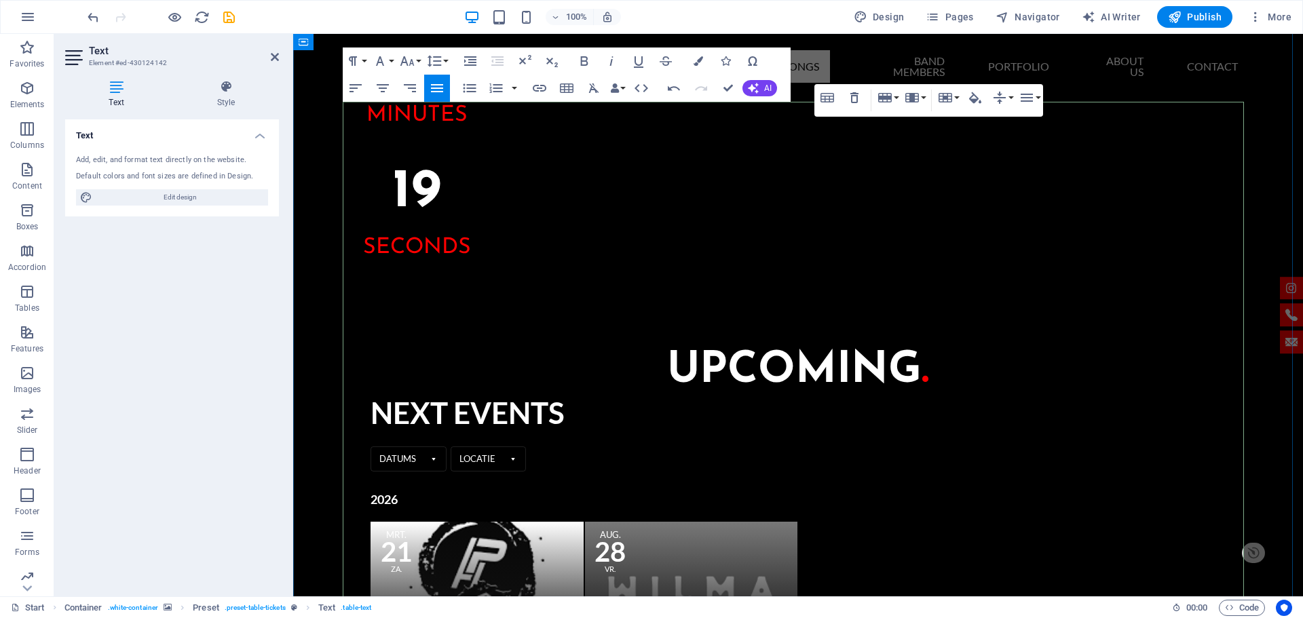
scroll to position [1365, 0]
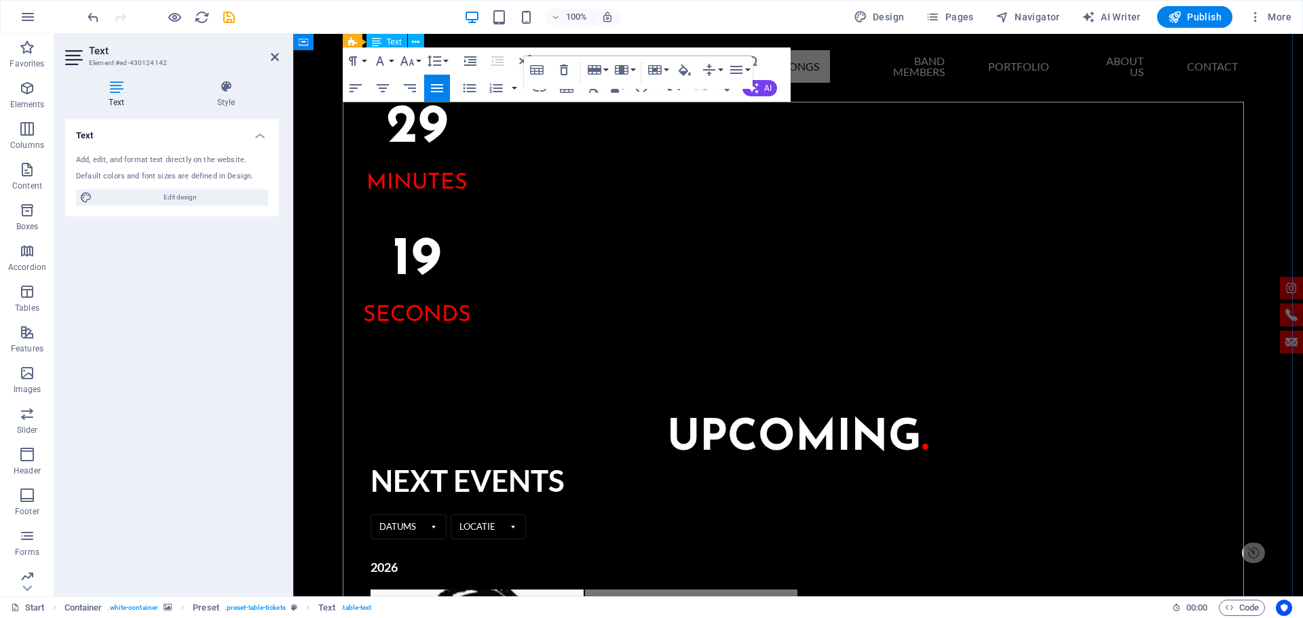
scroll to position [1365, 0]
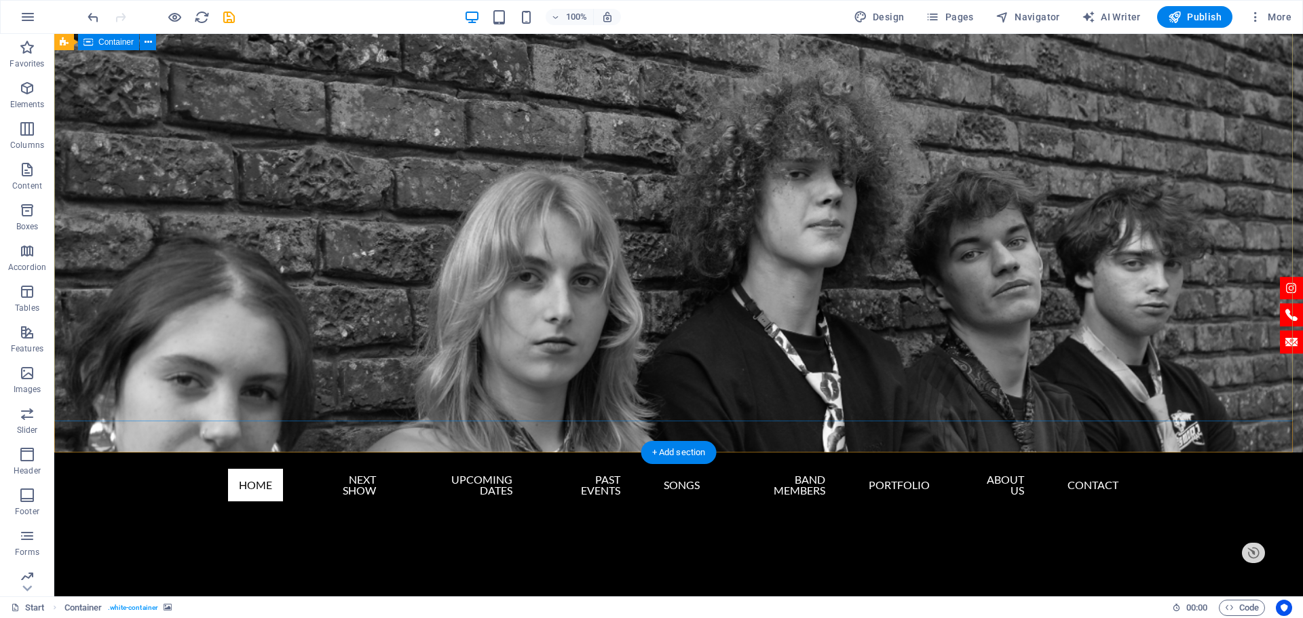
scroll to position [0, 0]
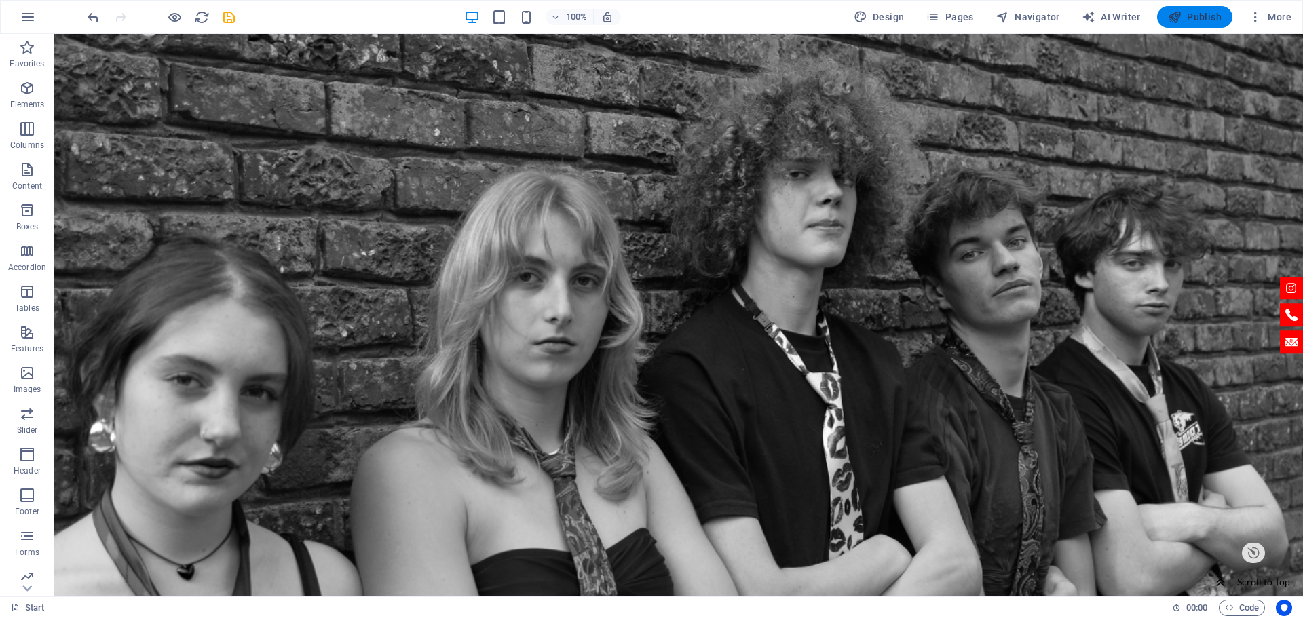
click at [1207, 18] on span "Publish" at bounding box center [1195, 17] width 54 height 14
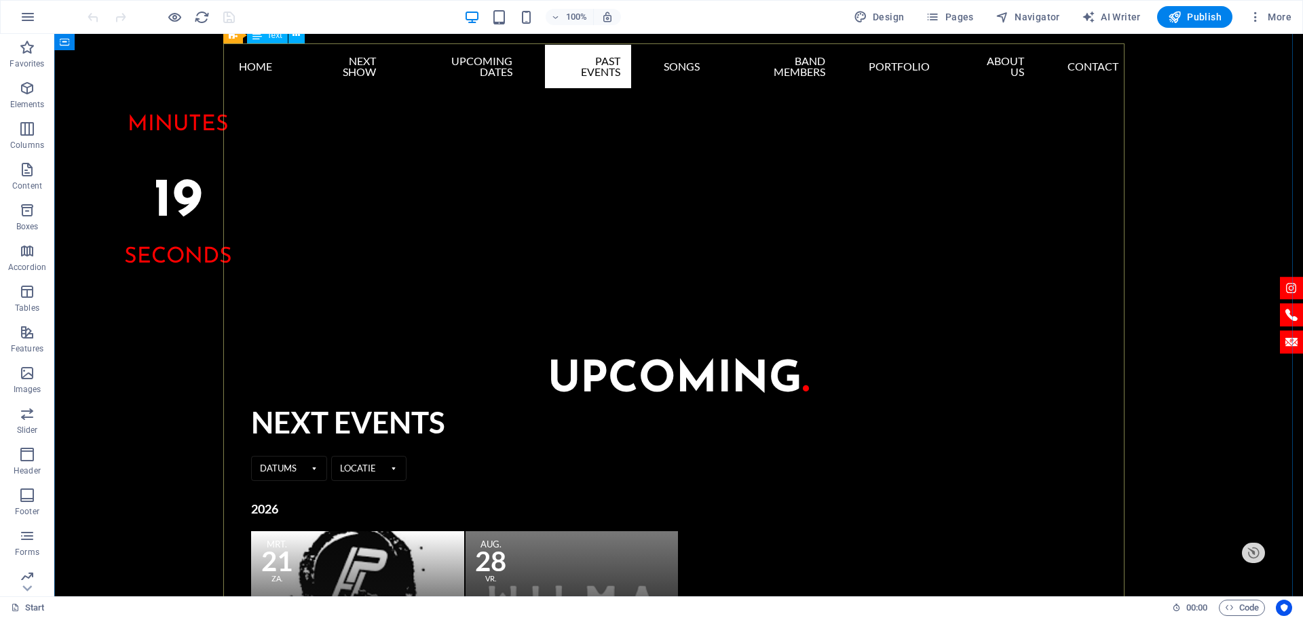
scroll to position [1423, 0]
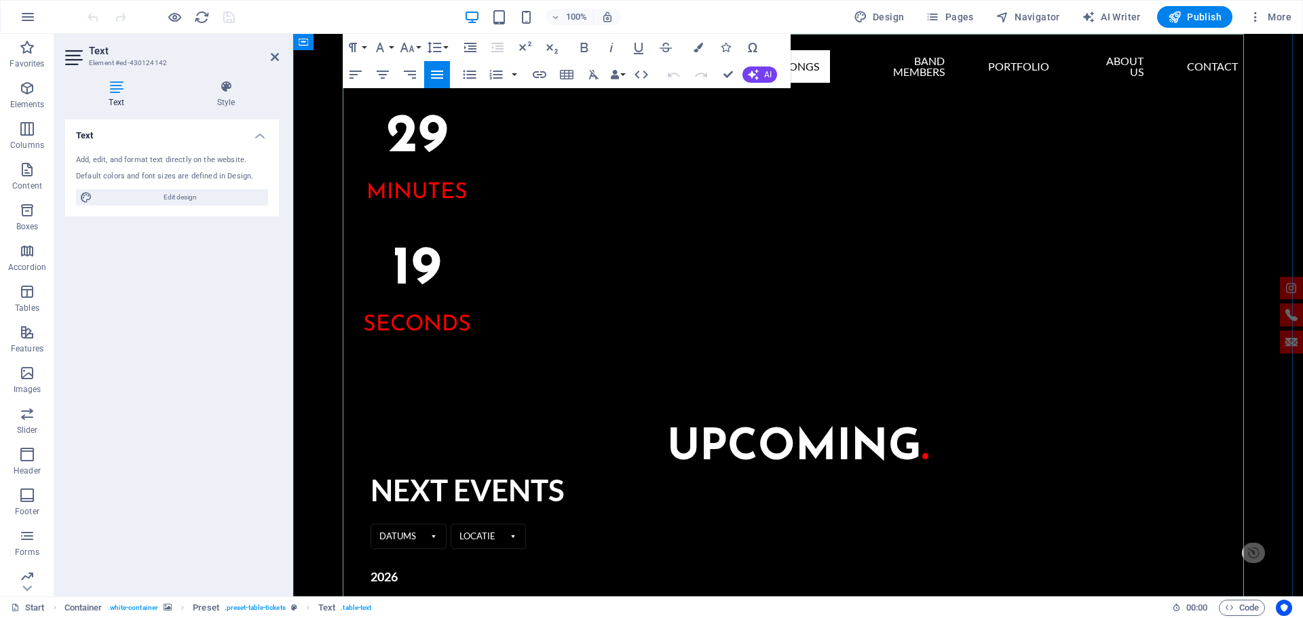
scroll to position [1501, 0]
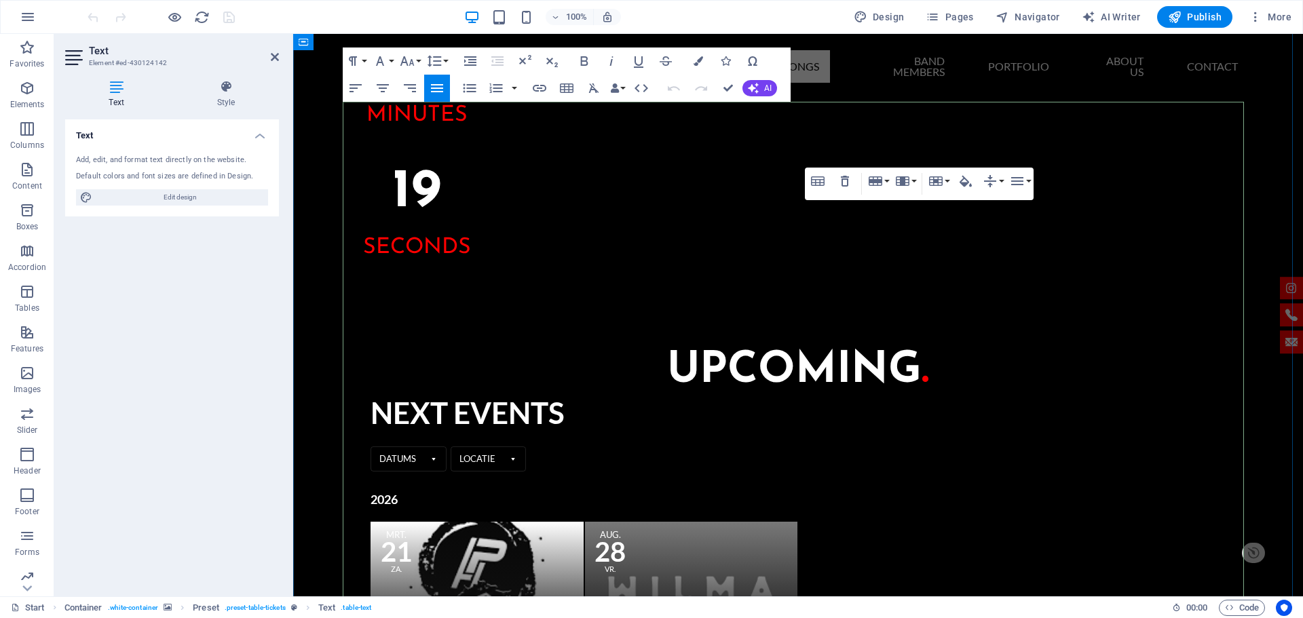
scroll to position [1297, 0]
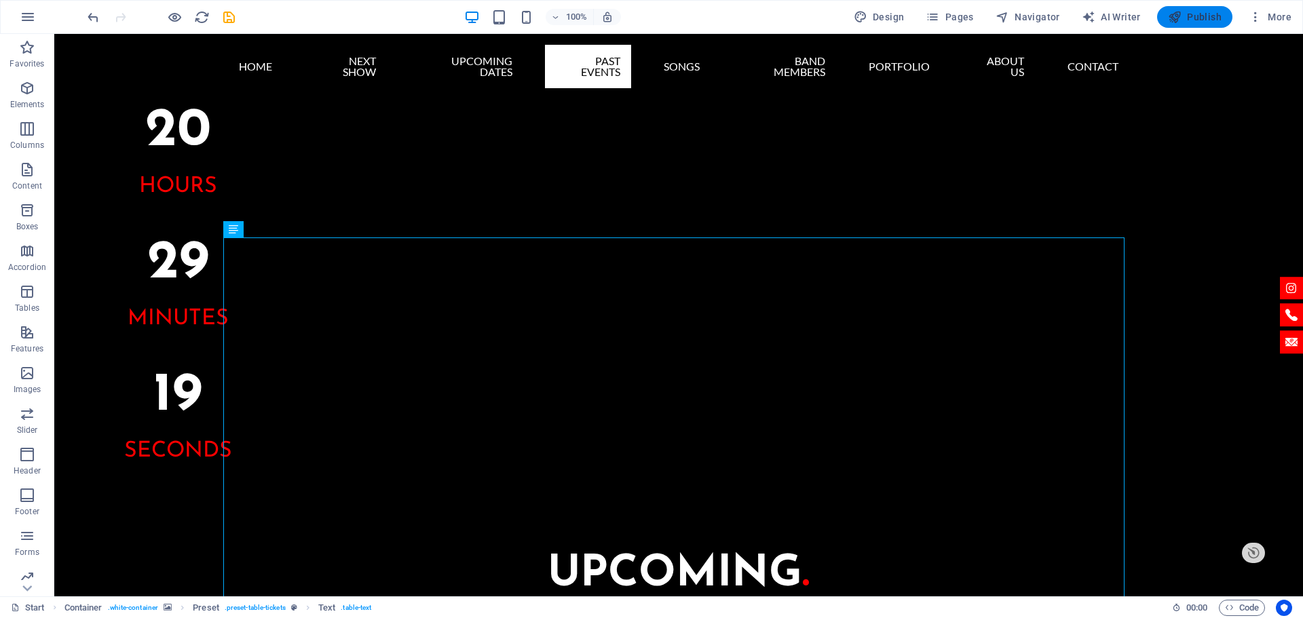
click at [1187, 19] on span "Publish" at bounding box center [1195, 17] width 54 height 14
